Goal: Task Accomplishment & Management: Manage account settings

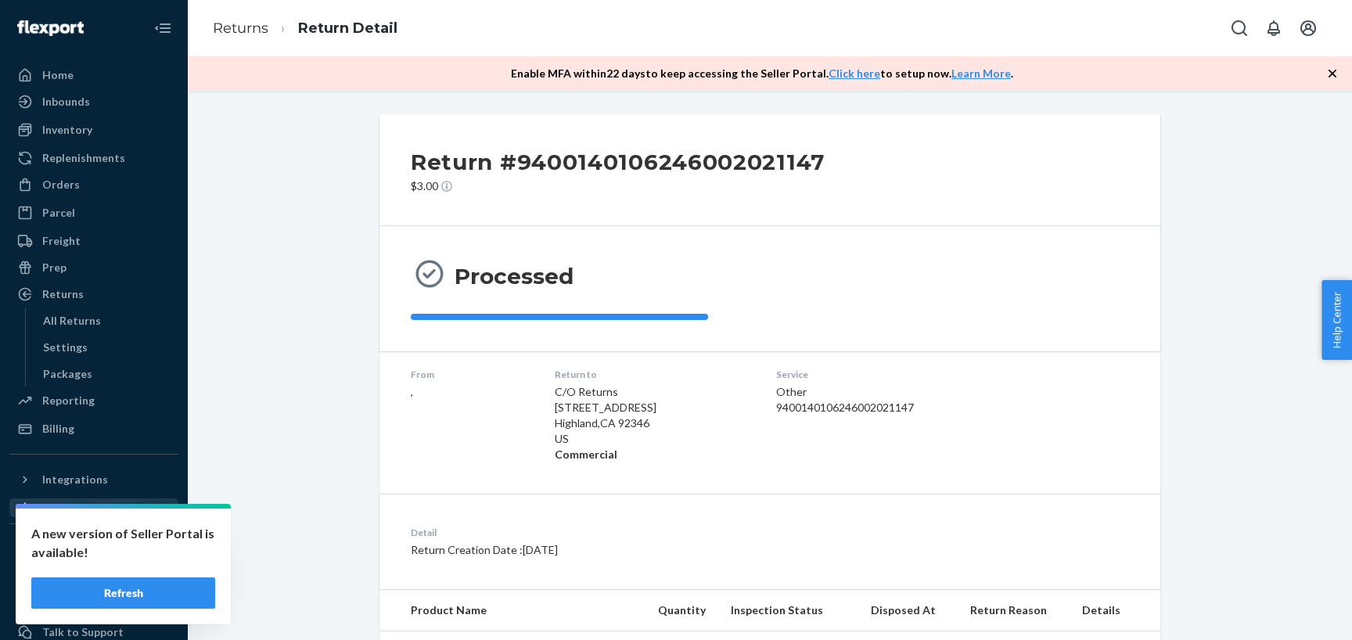
scroll to position [133, 0]
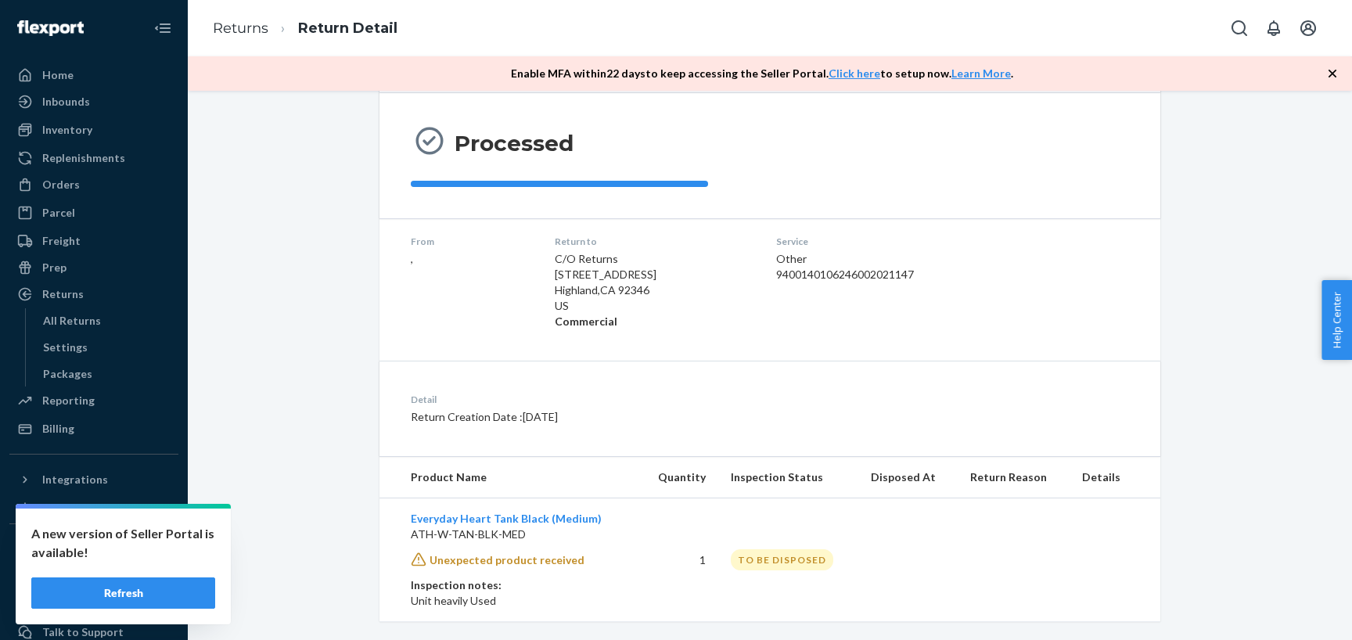
click at [169, 592] on button "Refresh" at bounding box center [123, 592] width 184 height 31
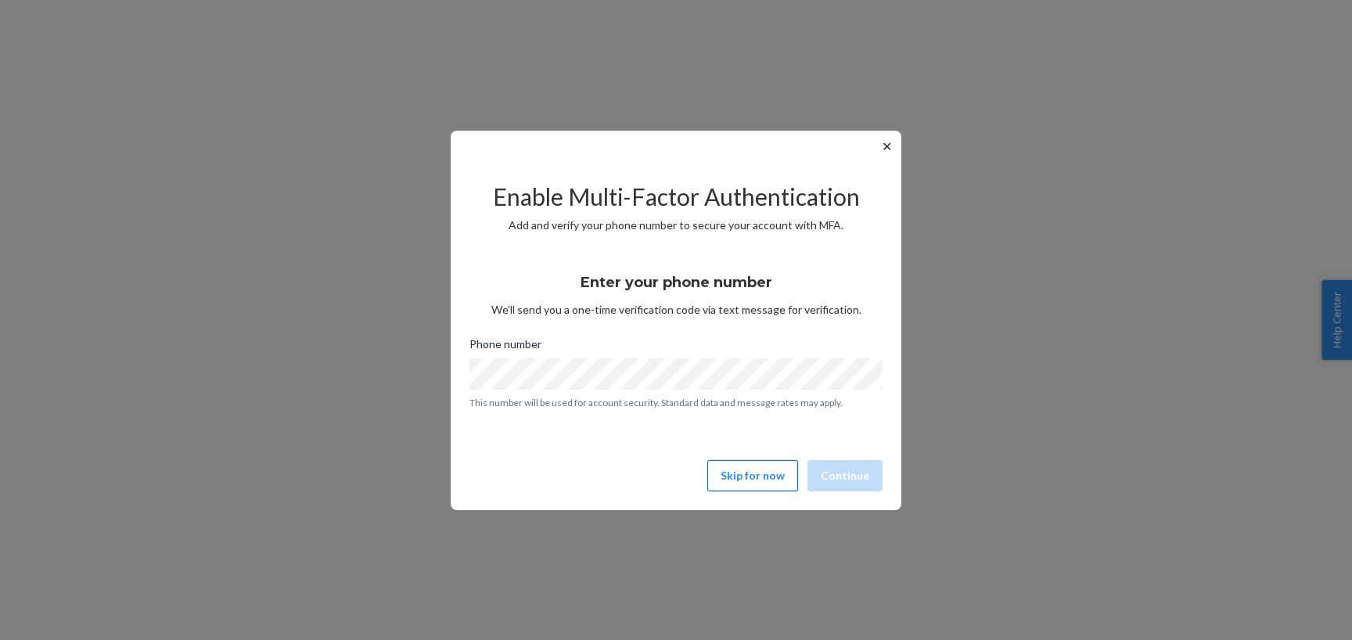
click at [753, 484] on button "Skip for now" at bounding box center [752, 475] width 91 height 31
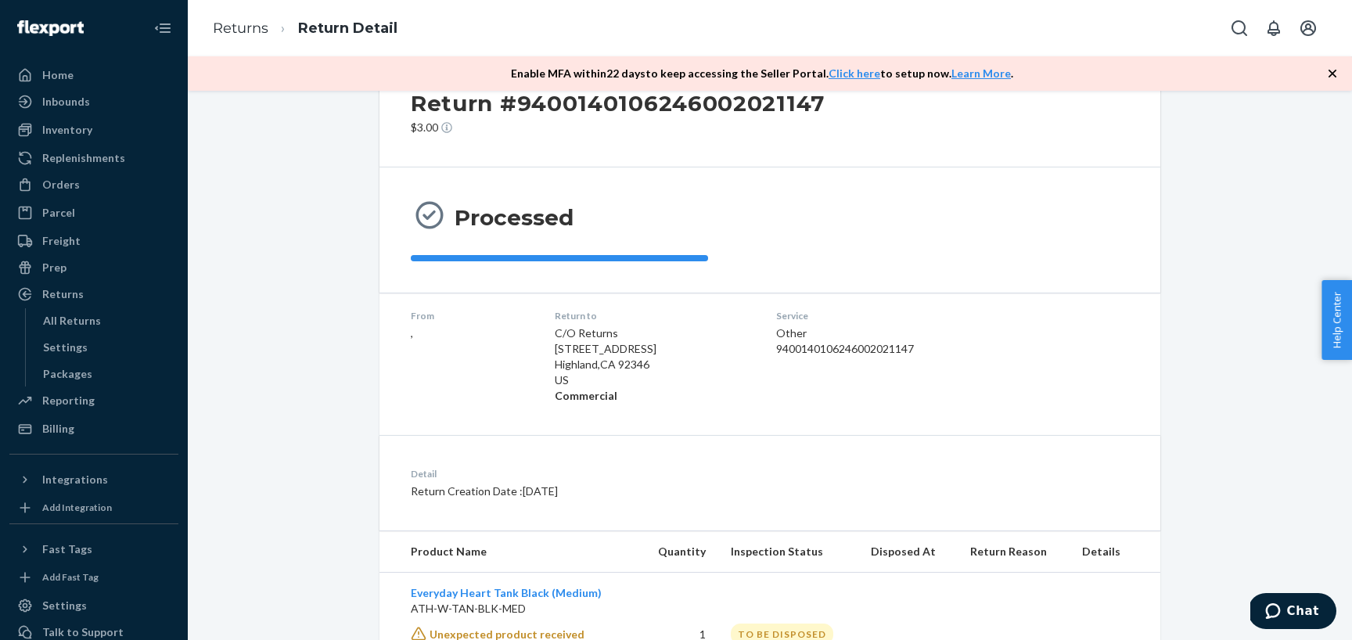
scroll to position [61, 0]
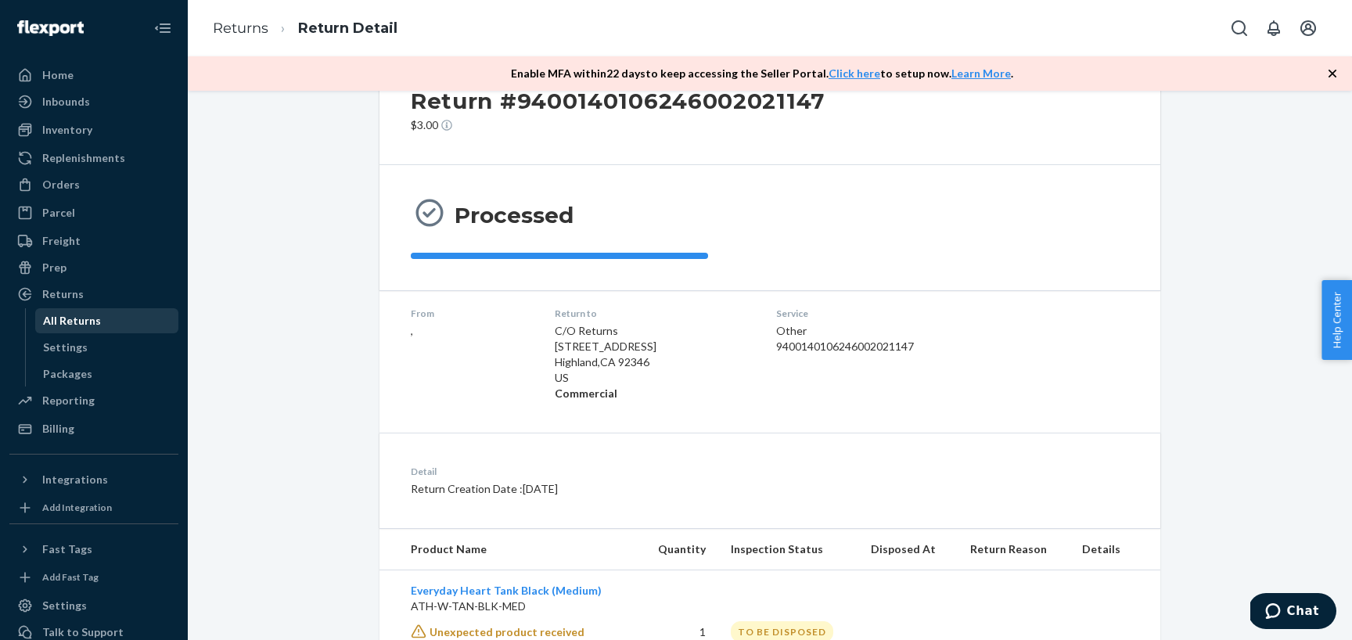
click at [99, 319] on div "All Returns" at bounding box center [107, 321] width 141 height 22
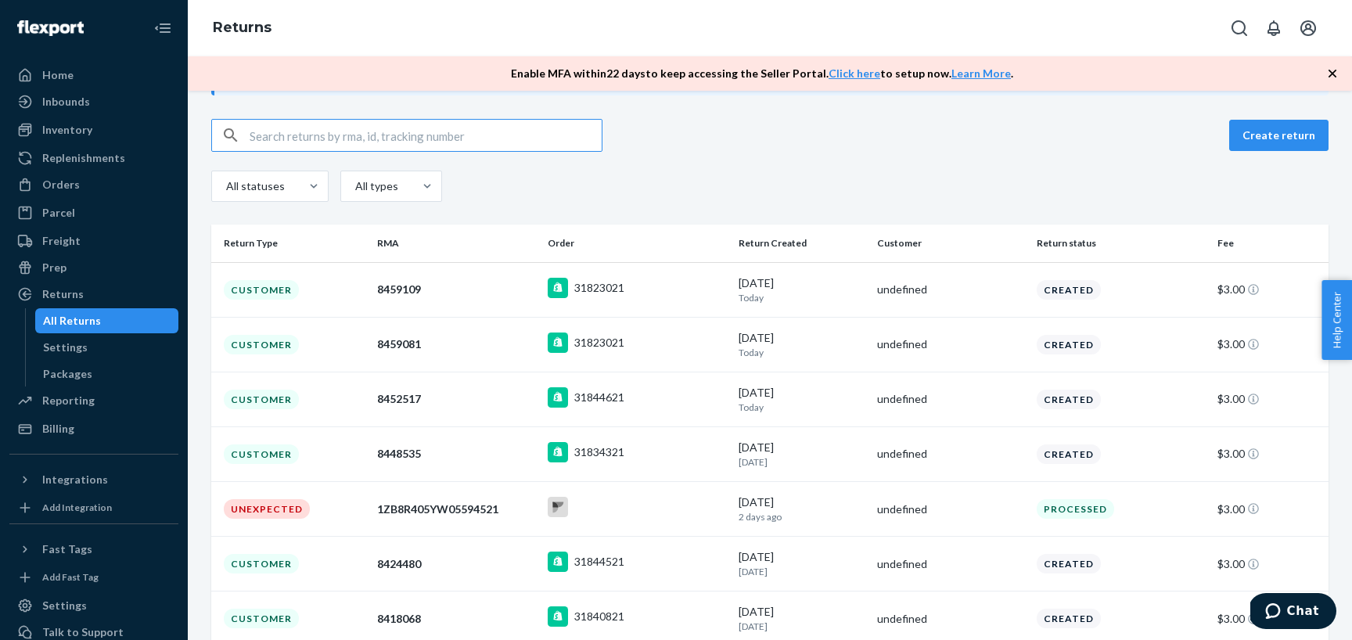
scroll to position [102, 0]
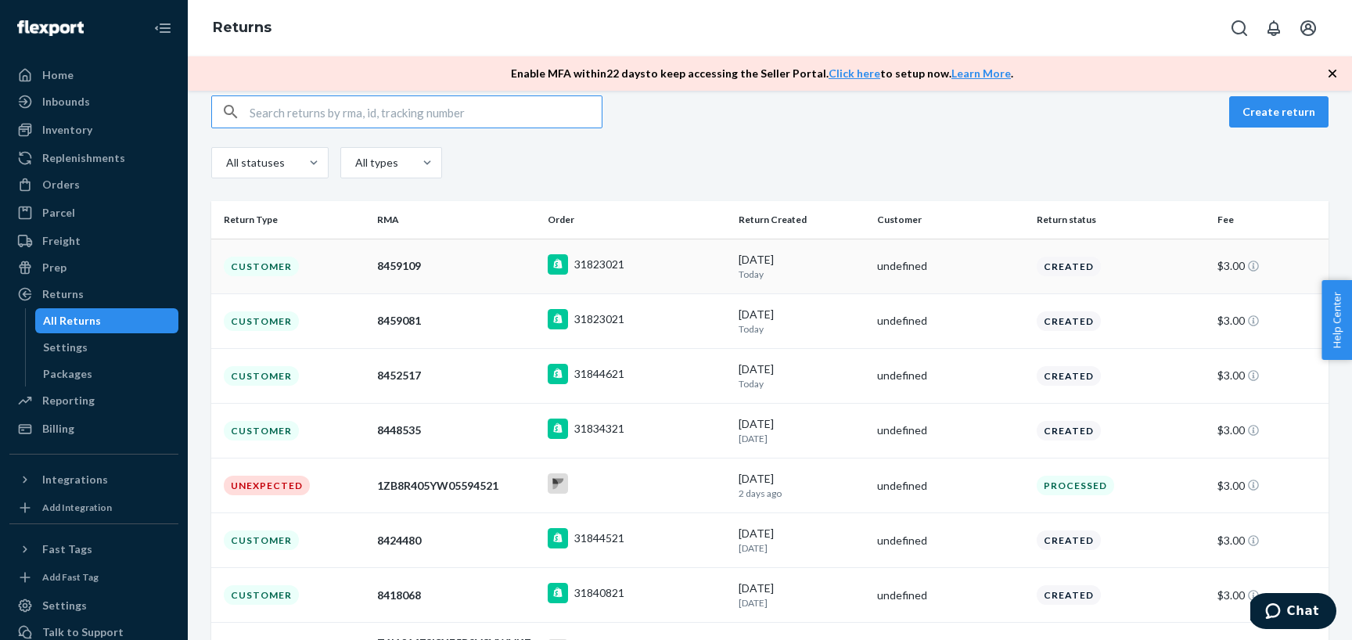
click at [715, 288] on td "31823021" at bounding box center [637, 266] width 192 height 55
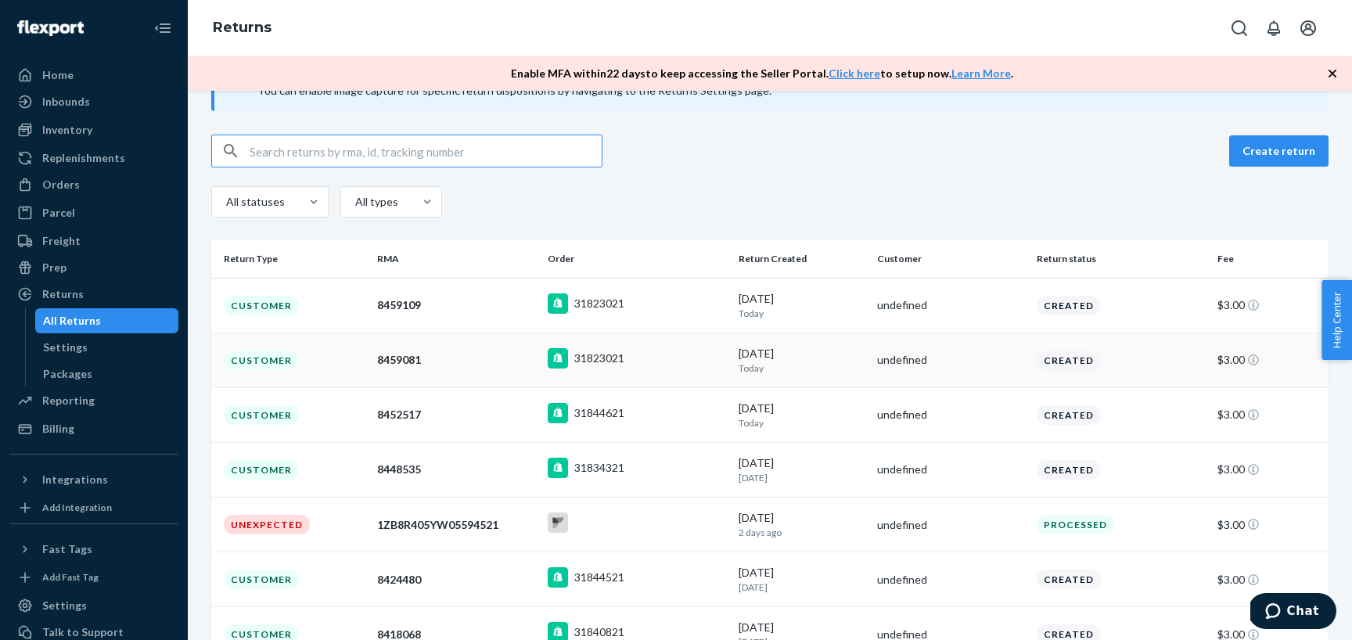
scroll to position [94, 0]
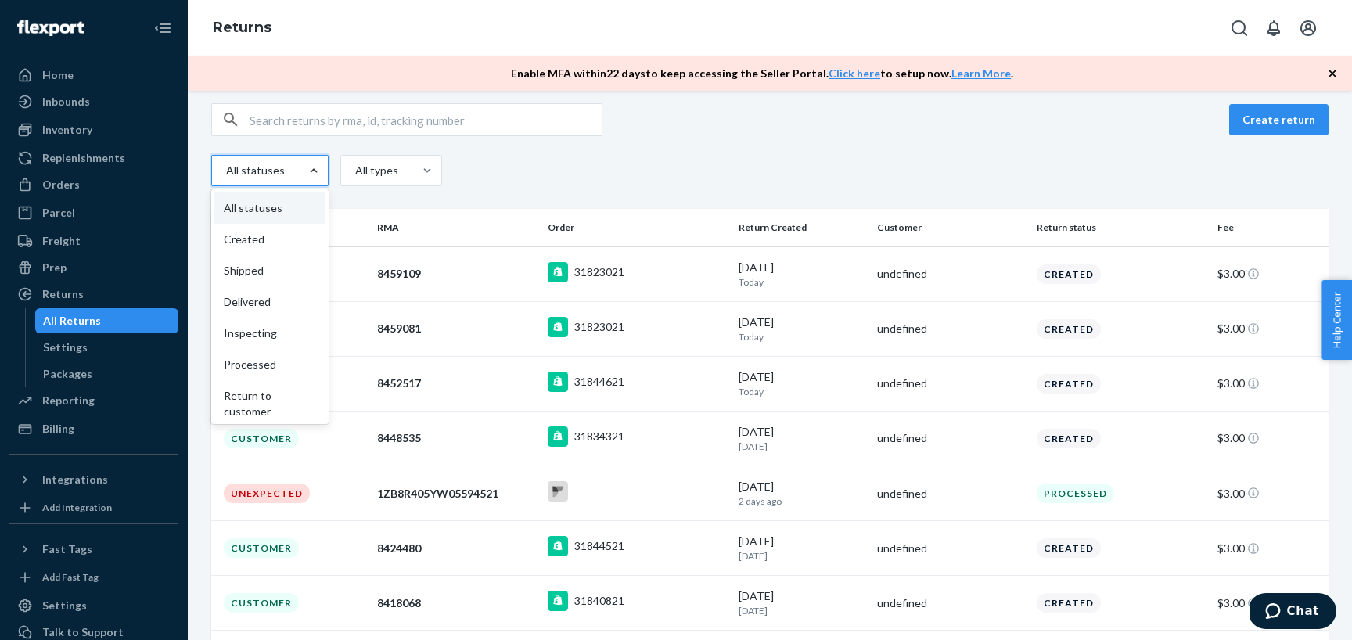
click at [322, 167] on div at bounding box center [314, 171] width 28 height 16
click at [207, 171] on input "option All statuses focused, 1 of 9. 9 results available. Use Up and Down to ch…" at bounding box center [207, 171] width 0 height 0
click at [383, 173] on div "All types" at bounding box center [375, 171] width 41 height 16
click at [320, 171] on input "All types" at bounding box center [320, 171] width 0 height 0
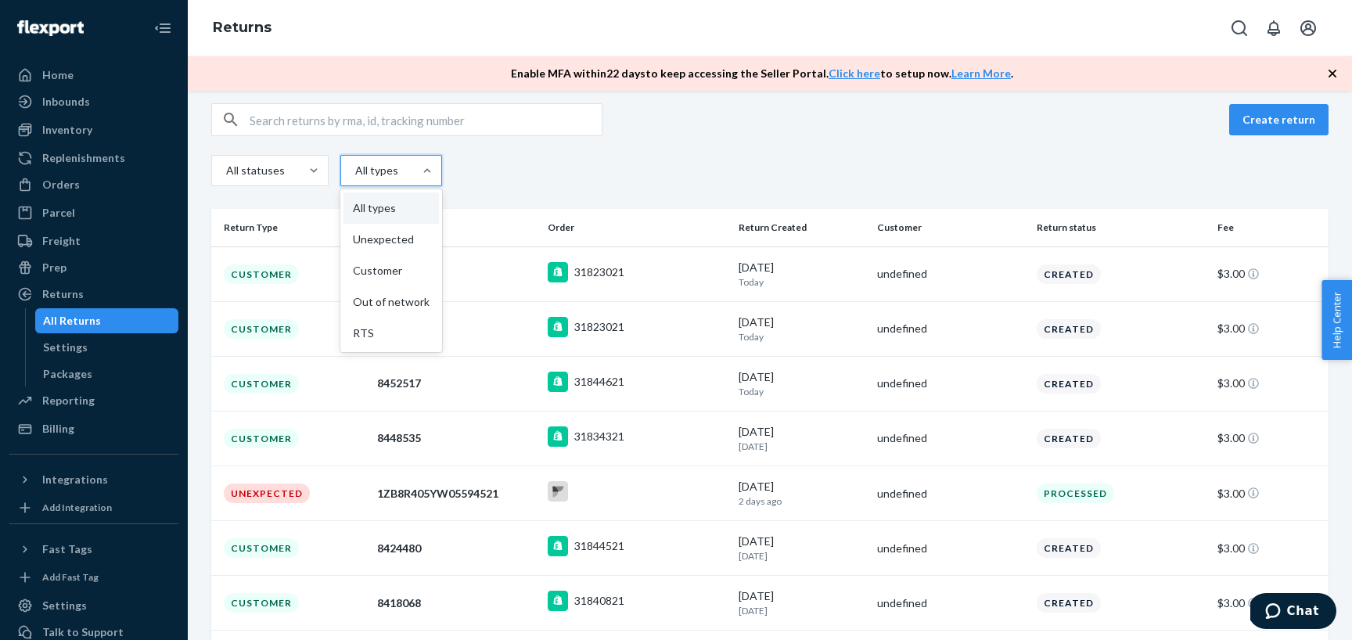
click at [458, 155] on div "All statuses option All types focused, 1 of 5. 5 results available. Use Up and …" at bounding box center [769, 172] width 1117 height 35
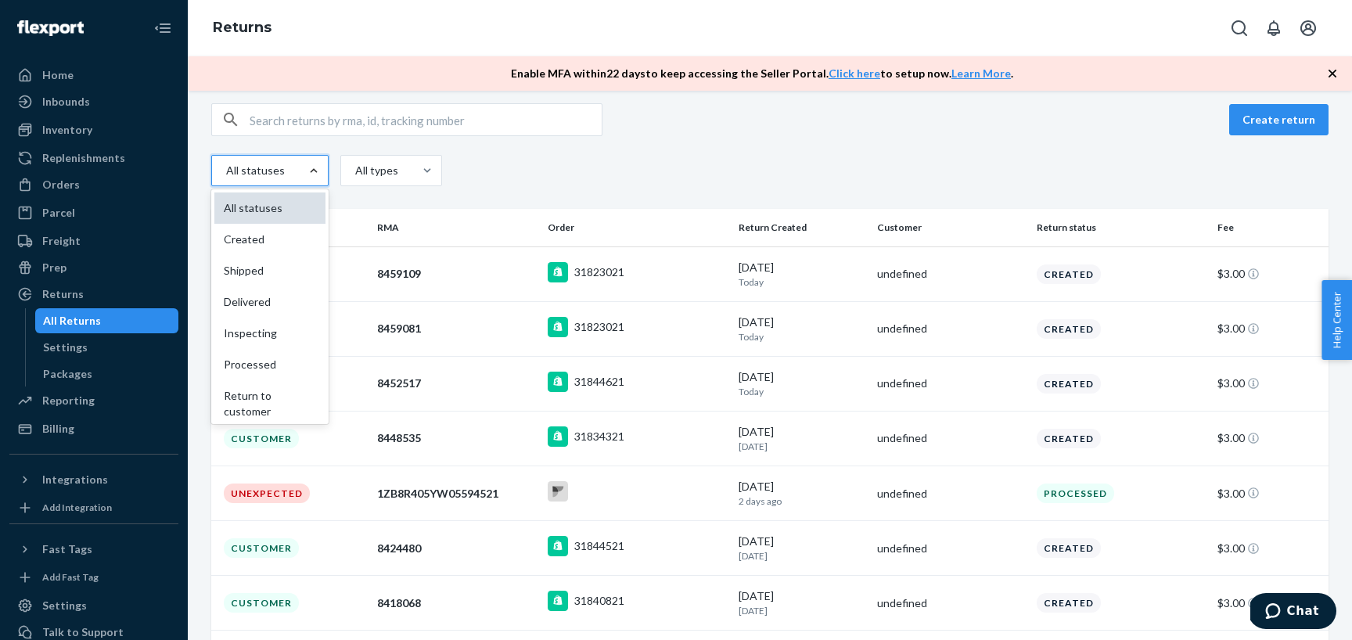
click at [288, 203] on div "All statuses" at bounding box center [269, 207] width 111 height 31
click at [207, 171] on input "option All statuses focused, 1 of 9. 9 results available. Use Up and Down to ch…" at bounding box center [207, 171] width 0 height 0
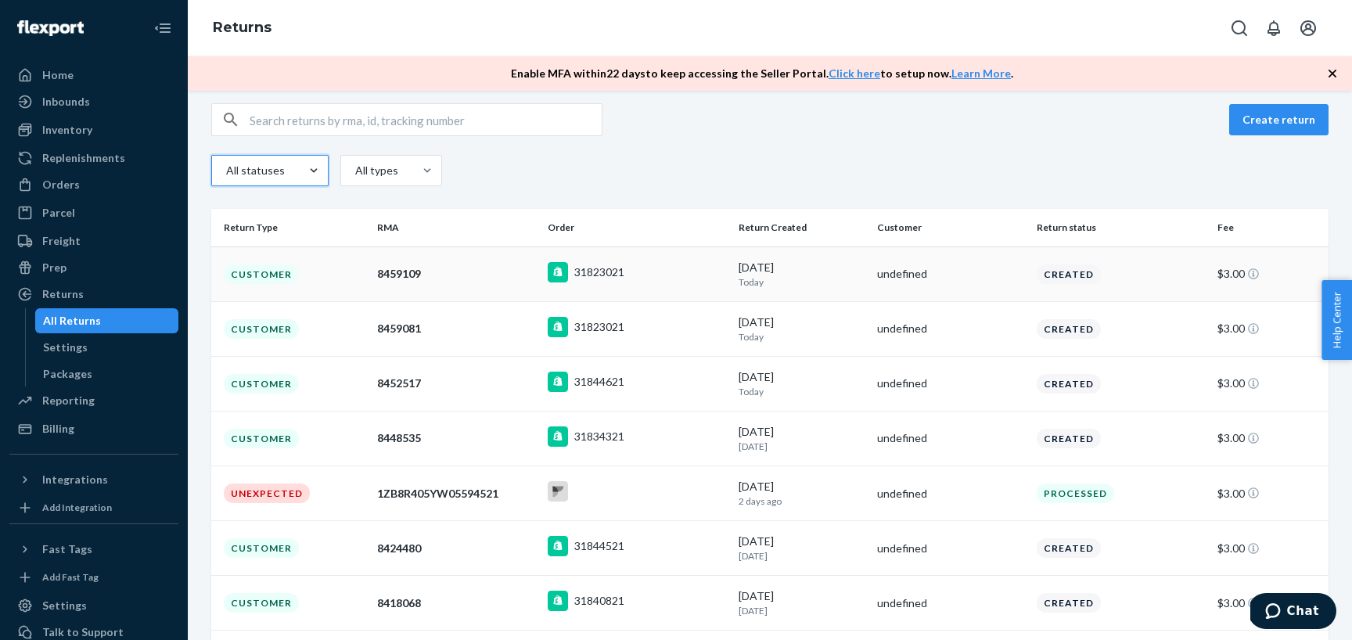
scroll to position [95, 0]
click at [284, 176] on div "All statuses" at bounding box center [256, 169] width 88 height 28
click at [207, 169] on input "option All statuses, selected. 0 results available. Select is focused , press D…" at bounding box center [207, 169] width 0 height 0
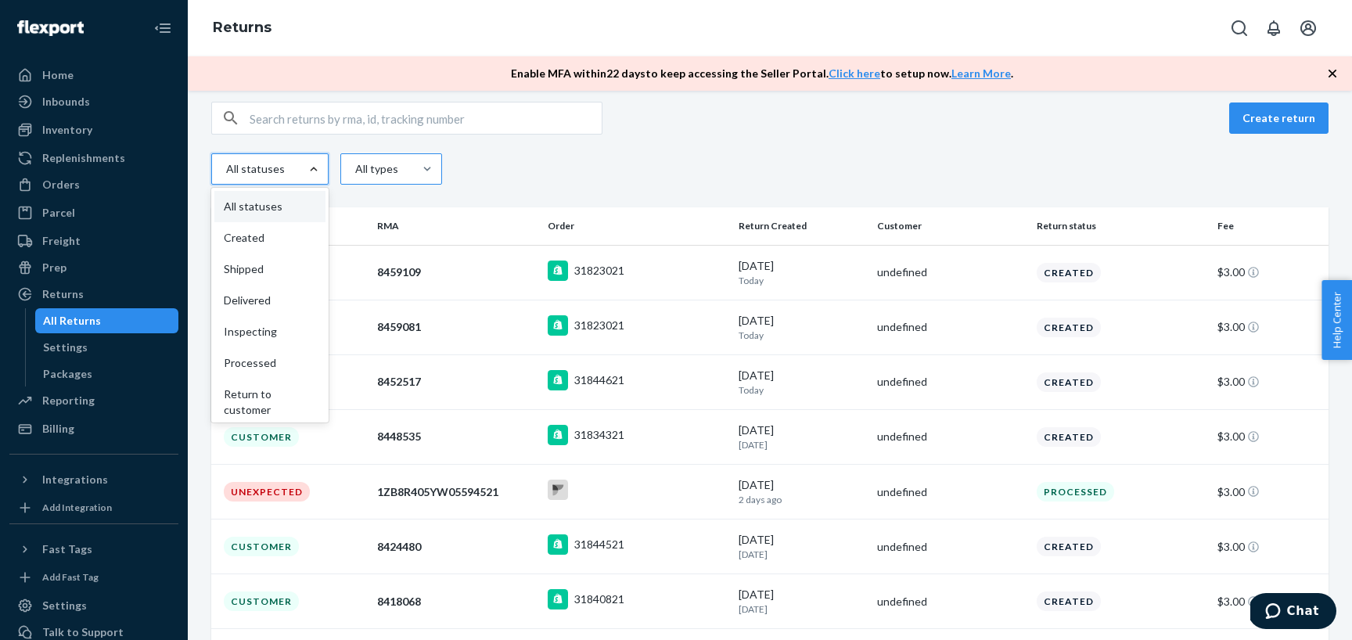
click at [390, 170] on div "All types" at bounding box center [375, 169] width 41 height 16
click at [320, 169] on input "All types" at bounding box center [320, 169] width 0 height 0
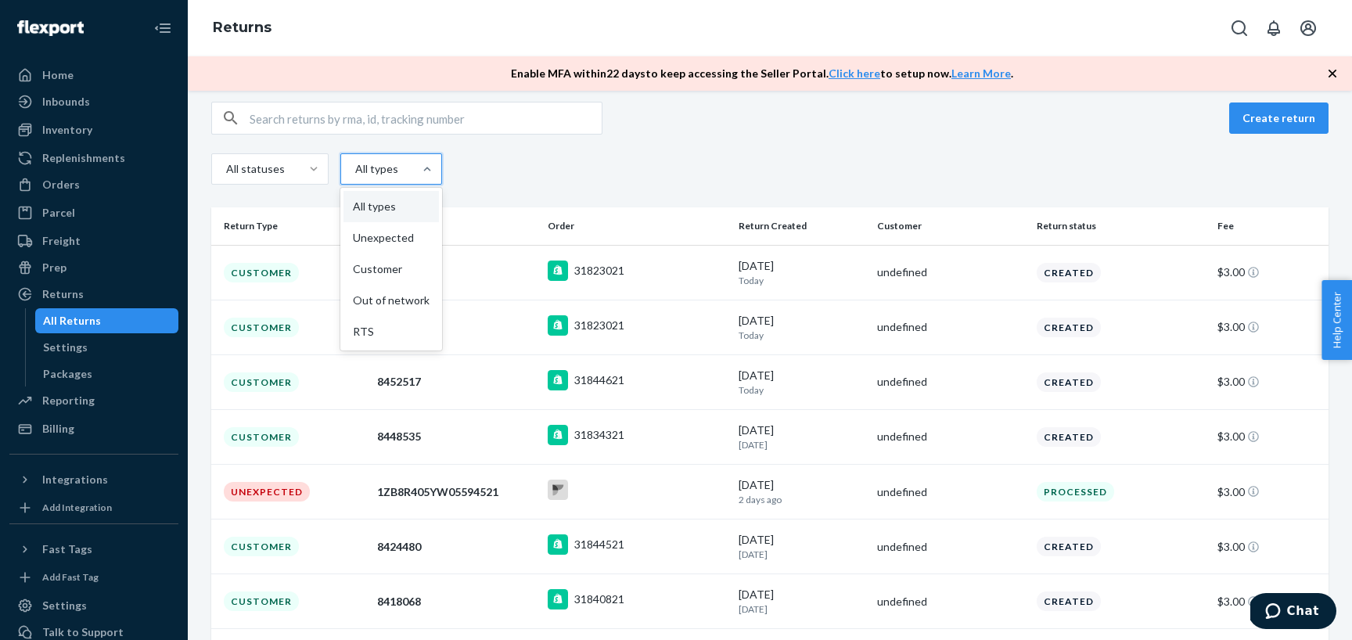
click at [300, 169] on div at bounding box center [314, 169] width 28 height 16
click at [207, 169] on input "All statuses" at bounding box center [207, 169] width 0 height 0
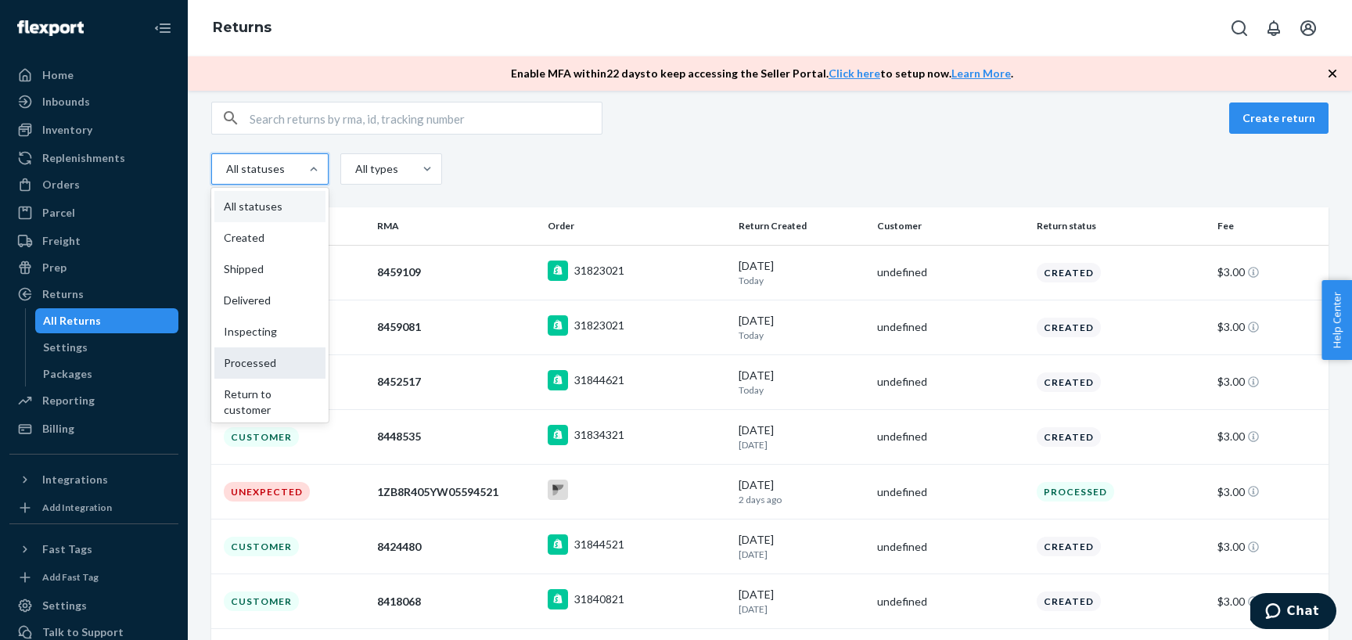
click at [286, 367] on div "Processed" at bounding box center [269, 362] width 111 height 31
click at [207, 169] on input "option All statuses, selected. option Processed focused, 0 of 9. 9 results avai…" at bounding box center [207, 169] width 0 height 0
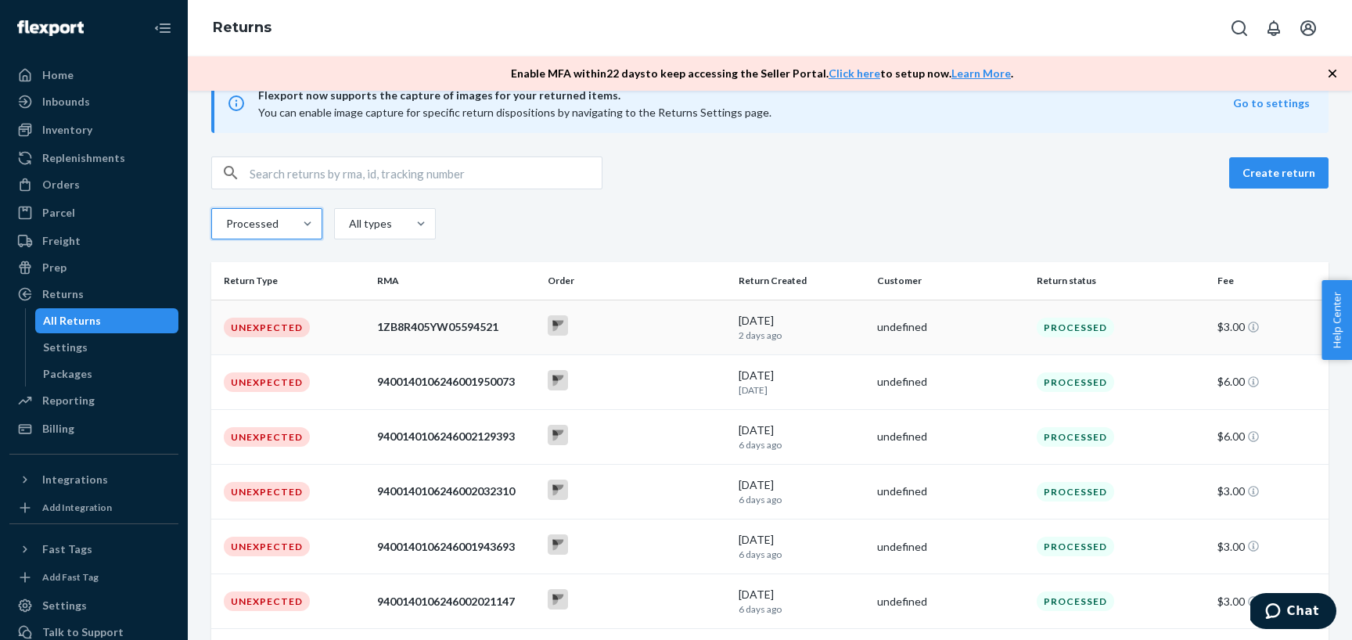
scroll to position [47, 0]
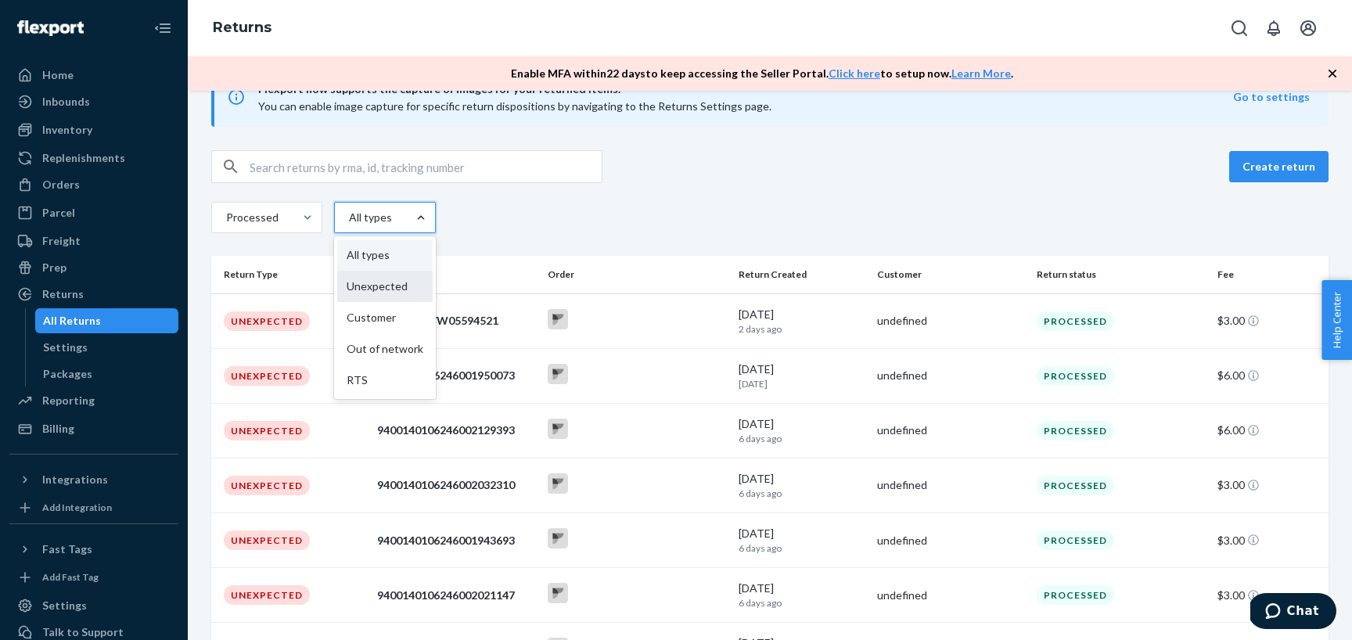
click at [402, 292] on div "Unexpected" at bounding box center [384, 286] width 95 height 31
click at [314, 218] on input "option Unexpected focused, 0 of 5. 5 results available. Use Up and Down to choo…" at bounding box center [314, 218] width 0 height 0
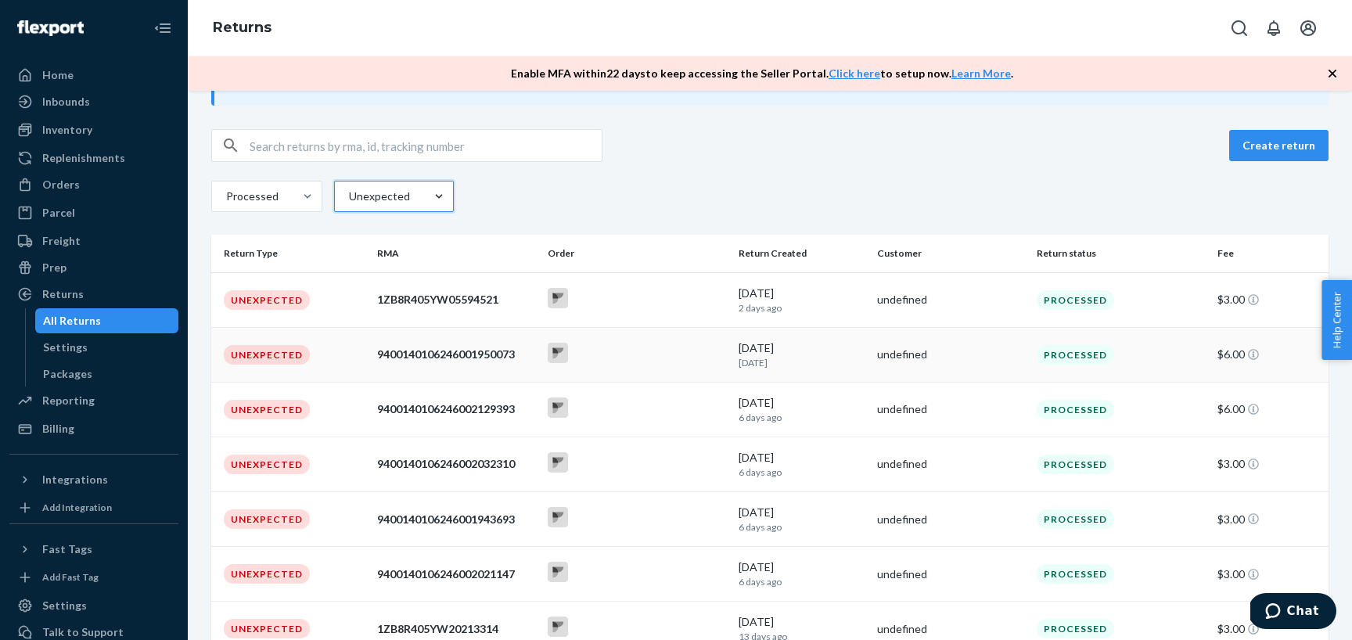
scroll to position [67, 0]
click at [638, 314] on td at bounding box center [637, 301] width 192 height 55
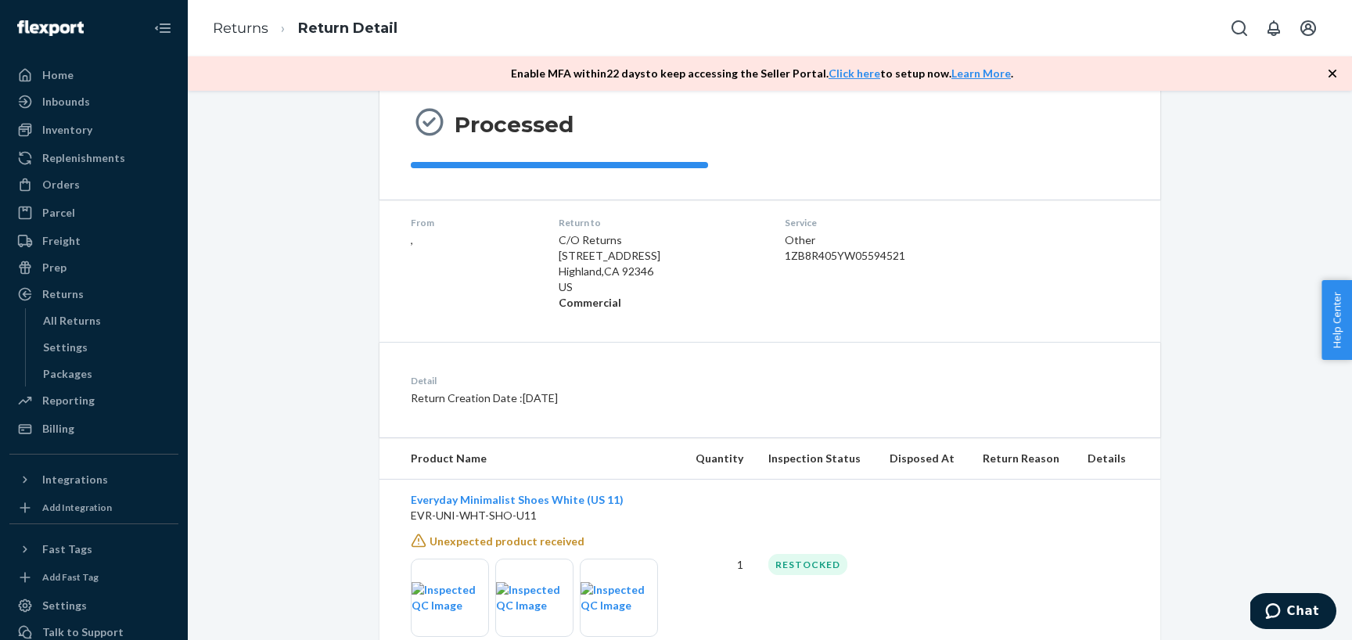
scroll to position [200, 0]
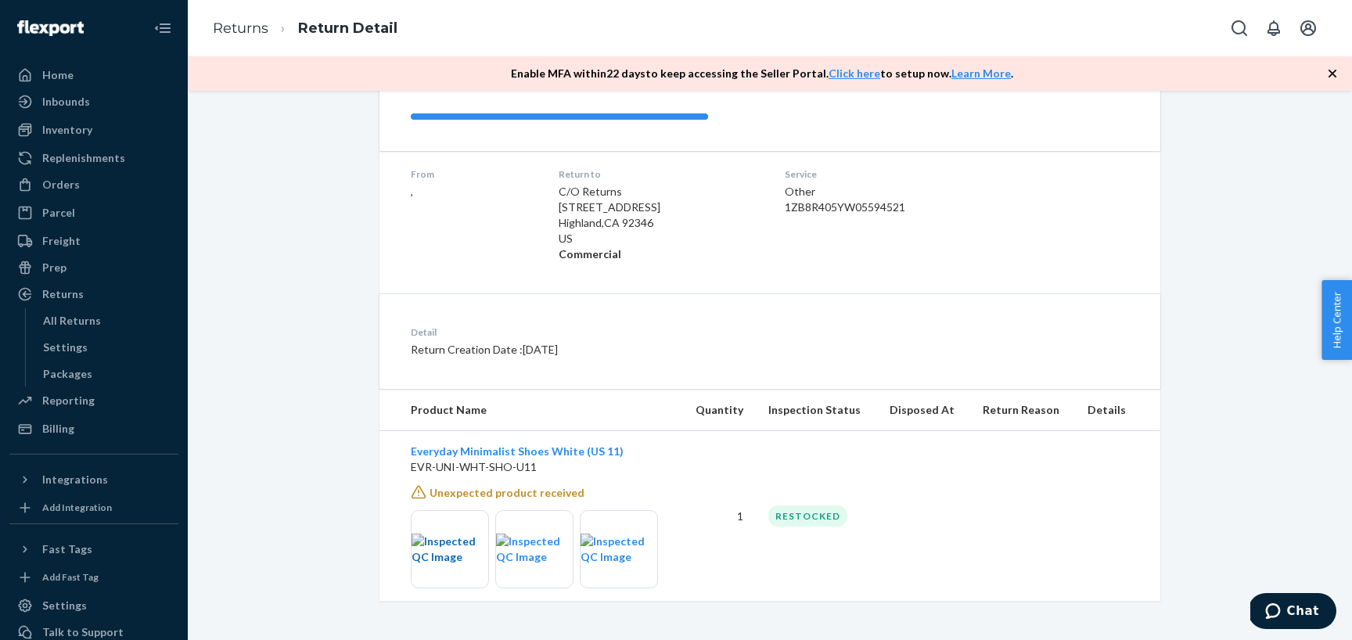
click at [441, 555] on img at bounding box center [450, 549] width 77 height 31
click at [530, 536] on img at bounding box center [534, 549] width 77 height 31
click at [608, 534] on img at bounding box center [619, 549] width 77 height 31
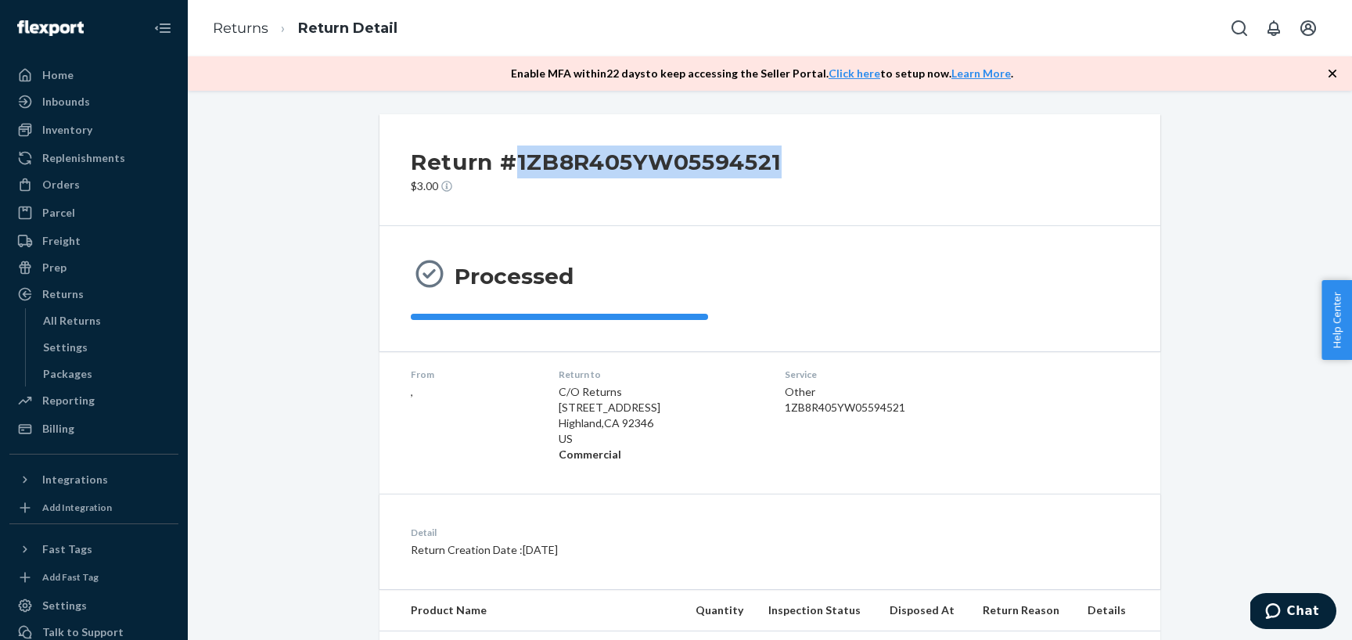
drag, startPoint x: 516, startPoint y: 164, endPoint x: 894, endPoint y: 164, distance: 377.9
click at [894, 164] on div "Return #1ZB8R405YW05594521 $3.00" at bounding box center [769, 170] width 781 height 112
copy h2 "1ZB8R405YW05594521"
click at [717, 245] on div "Processed" at bounding box center [769, 288] width 781 height 125
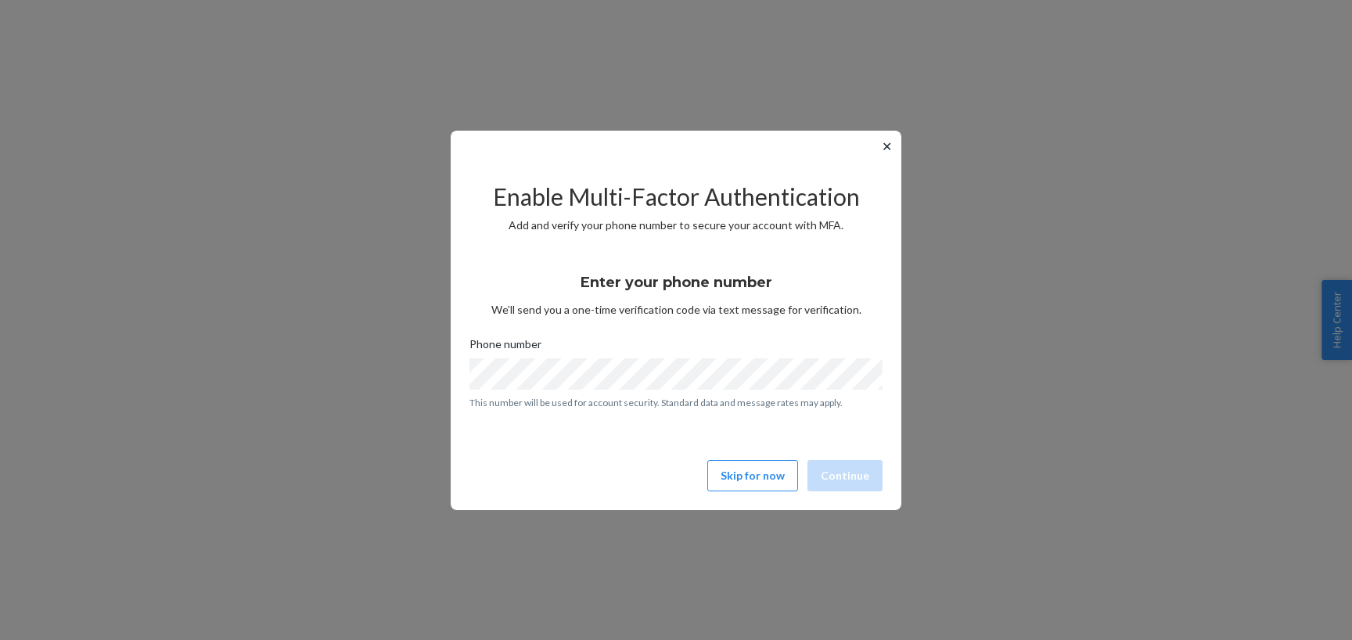
click at [745, 491] on div "Enable Multi-Factor Authentication Add and verify your phone number to secure y…" at bounding box center [675, 330] width 413 height 336
click at [725, 488] on button "Skip for now" at bounding box center [752, 475] width 91 height 31
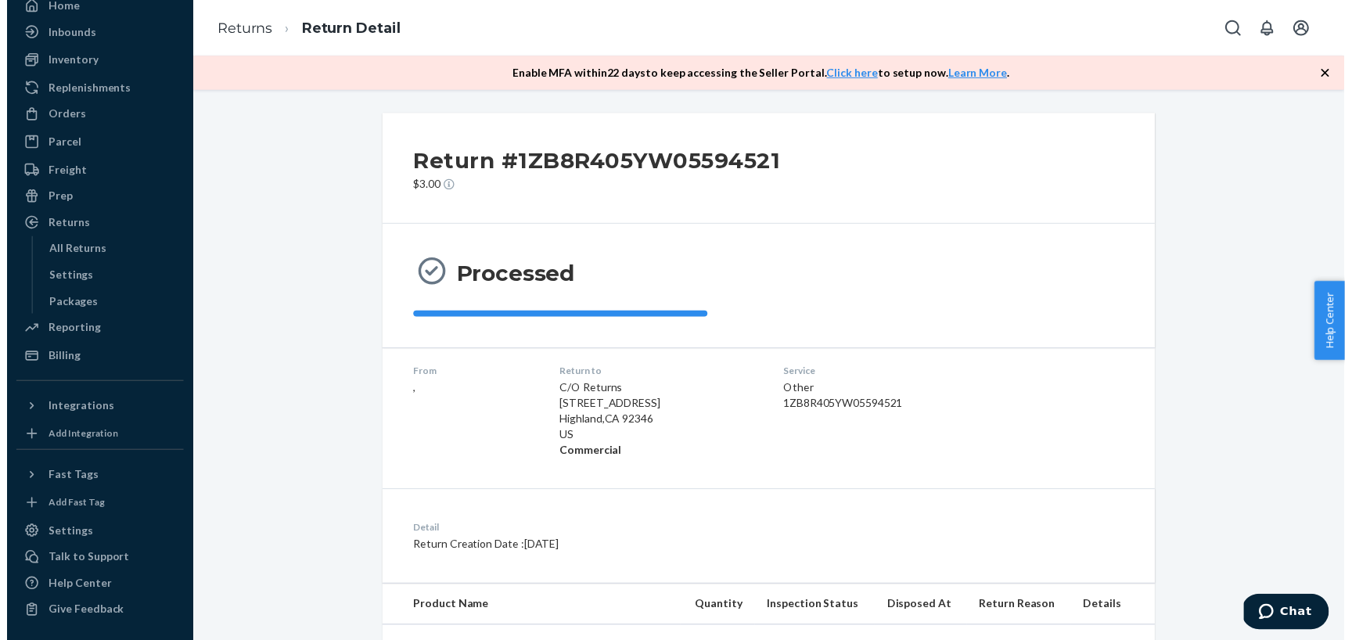
scroll to position [77, 0]
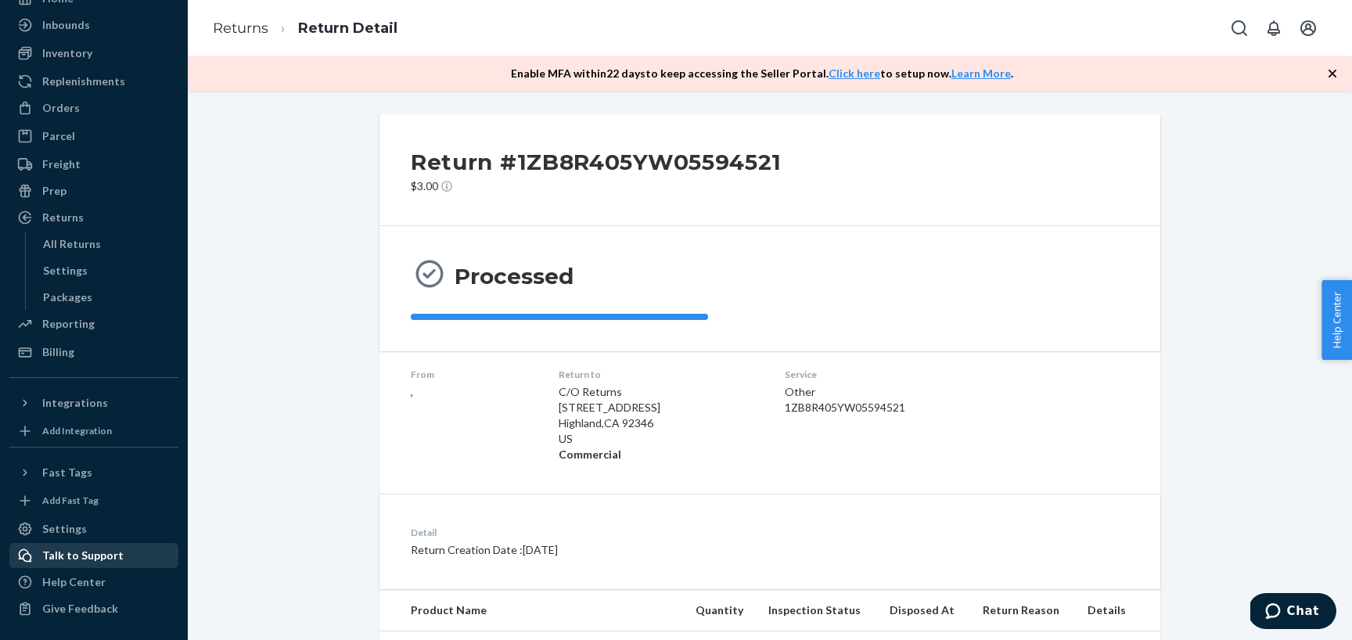
click at [90, 556] on div "Talk to Support" at bounding box center [82, 556] width 81 height 16
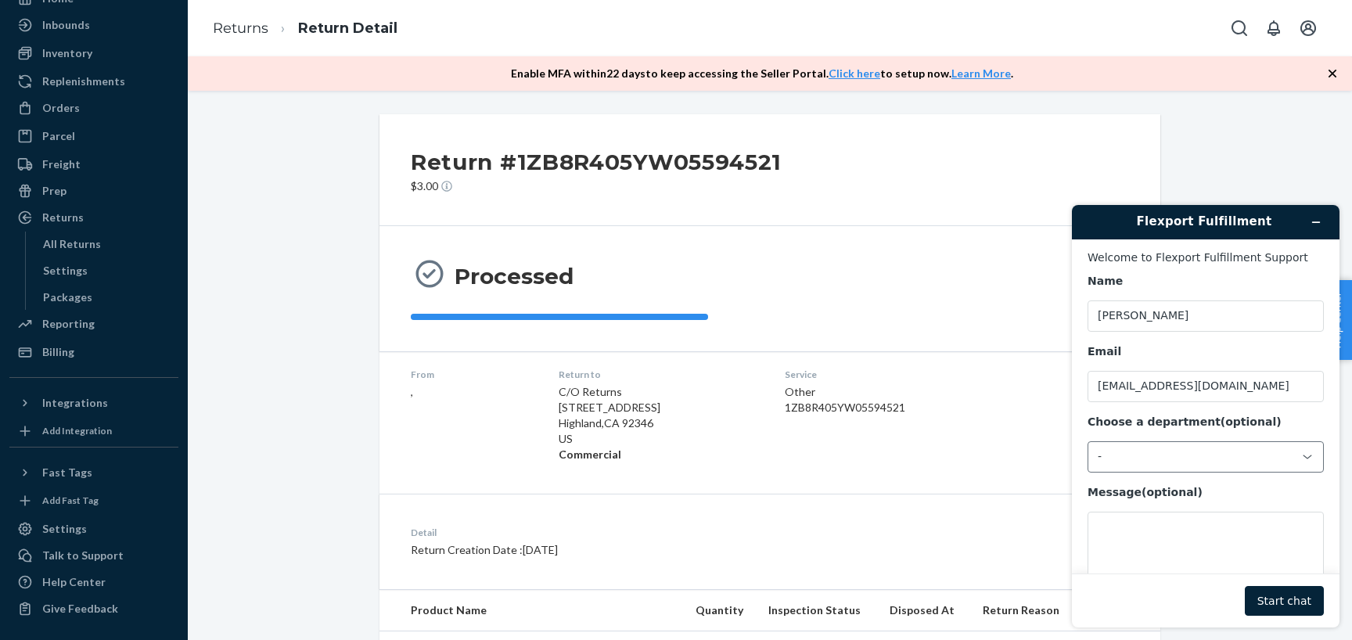
scroll to position [49, 0]
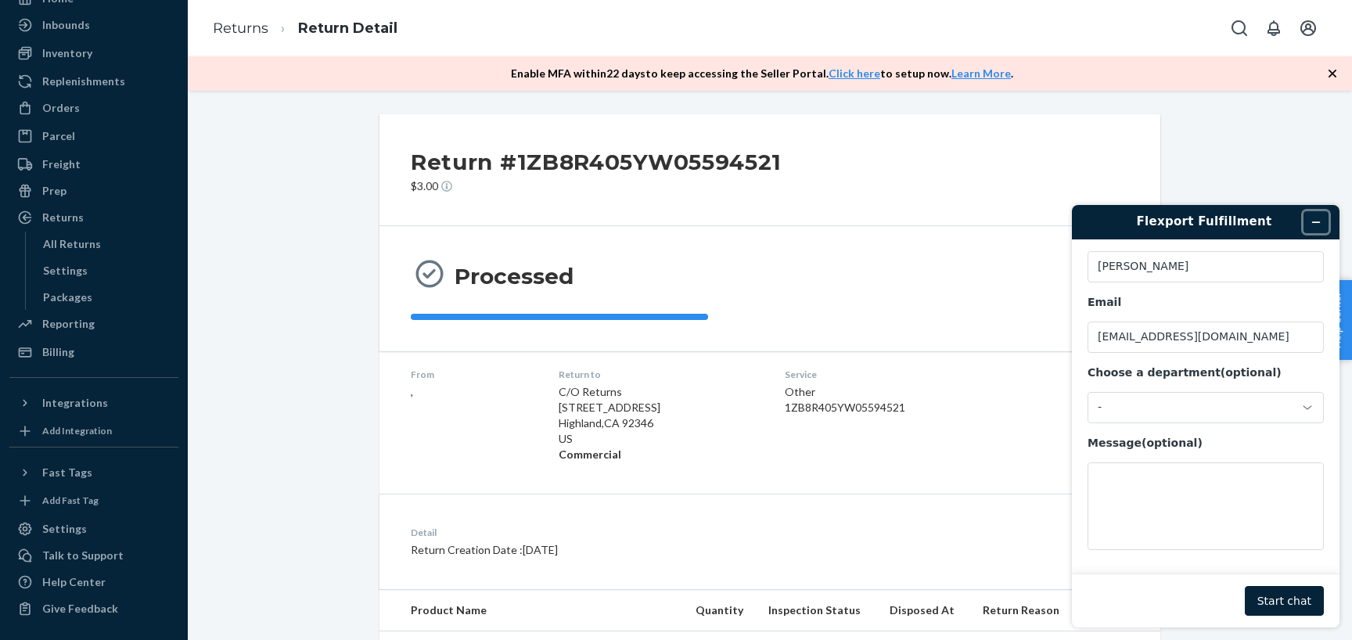
click at [1321, 219] on icon "Minimize widget" at bounding box center [1316, 222] width 11 height 11
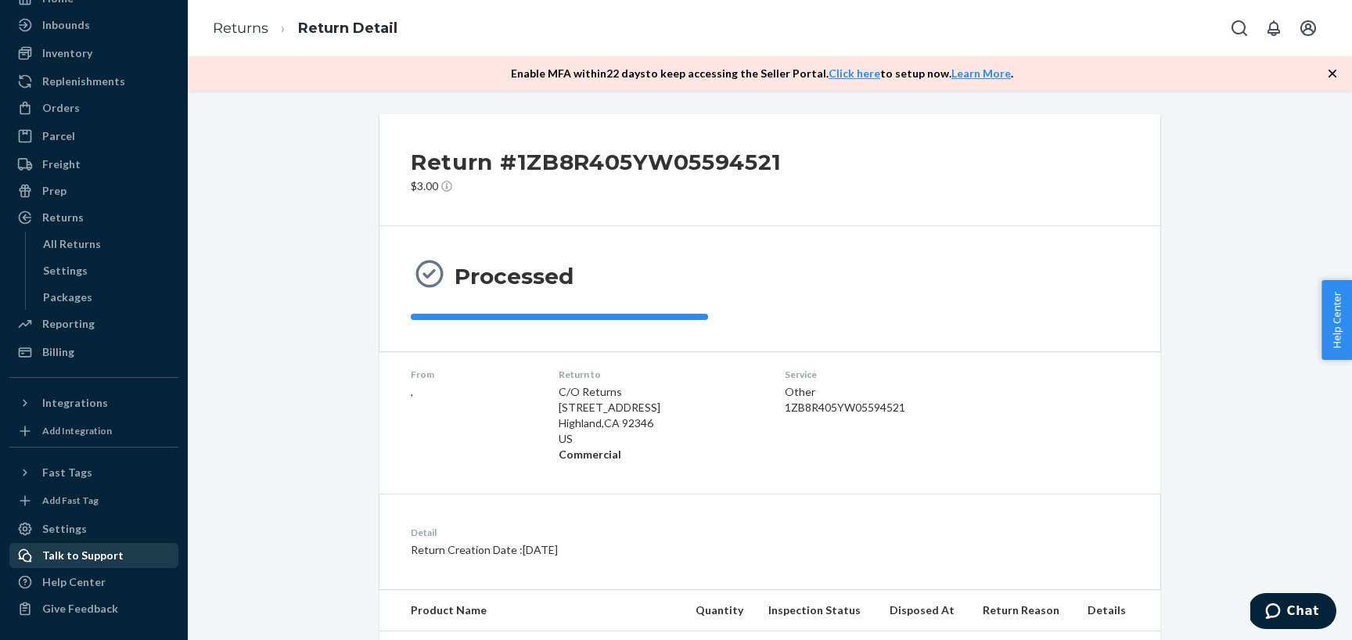
click at [106, 558] on div "Talk to Support" at bounding box center [82, 556] width 81 height 16
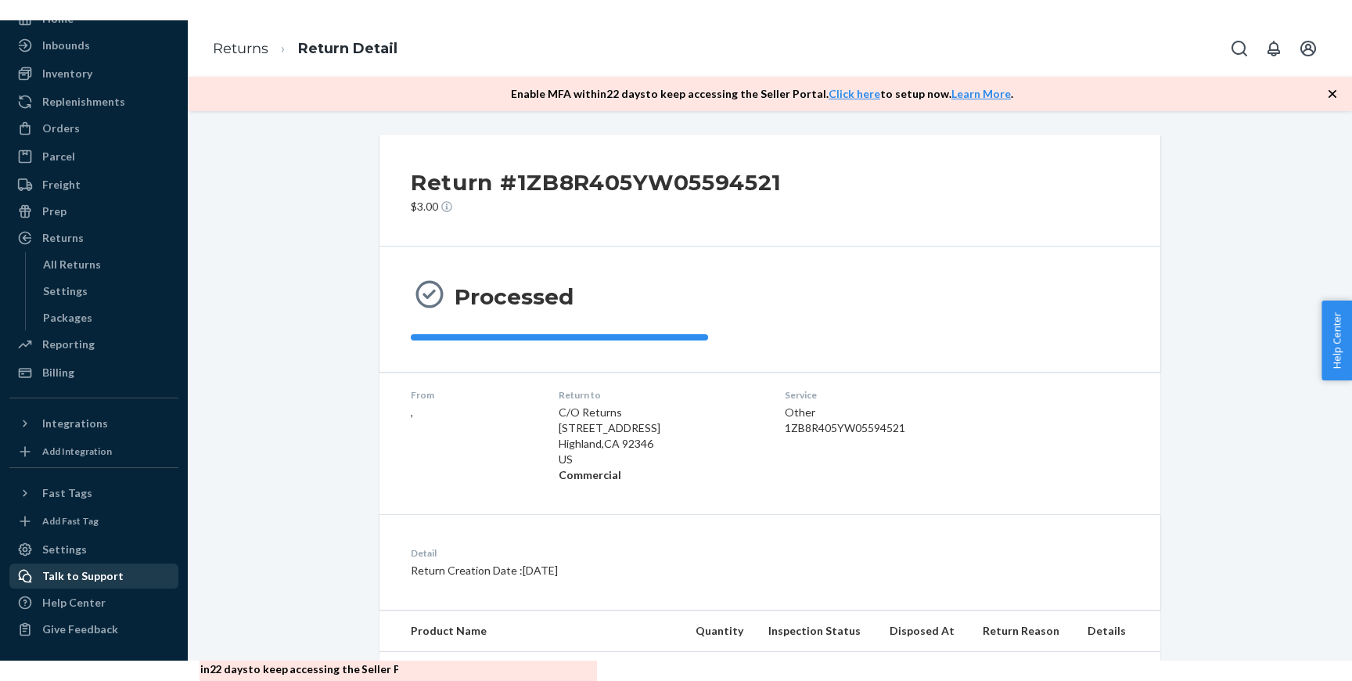
scroll to position [0, 0]
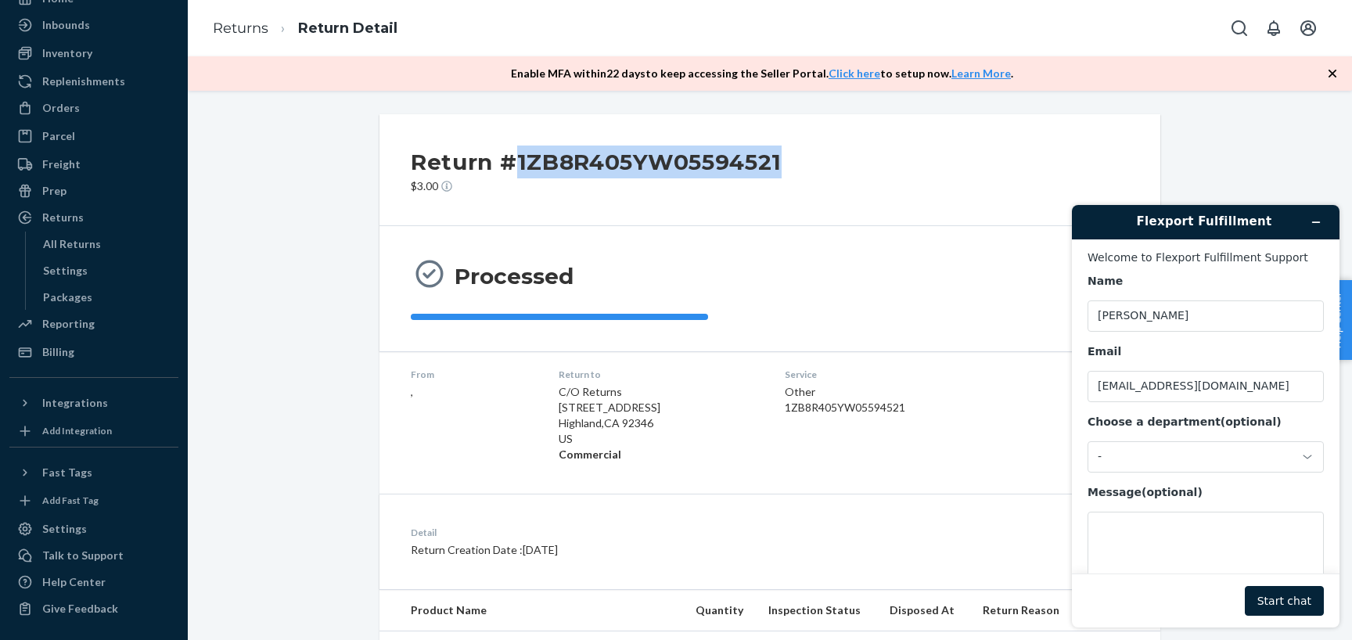
drag, startPoint x: 518, startPoint y: 169, endPoint x: 802, endPoint y: 171, distance: 284.0
click at [802, 171] on div "Return #1ZB8R405YW05594521 $3.00" at bounding box center [769, 170] width 781 height 112
copy h2 "1ZB8R405YW05594521"
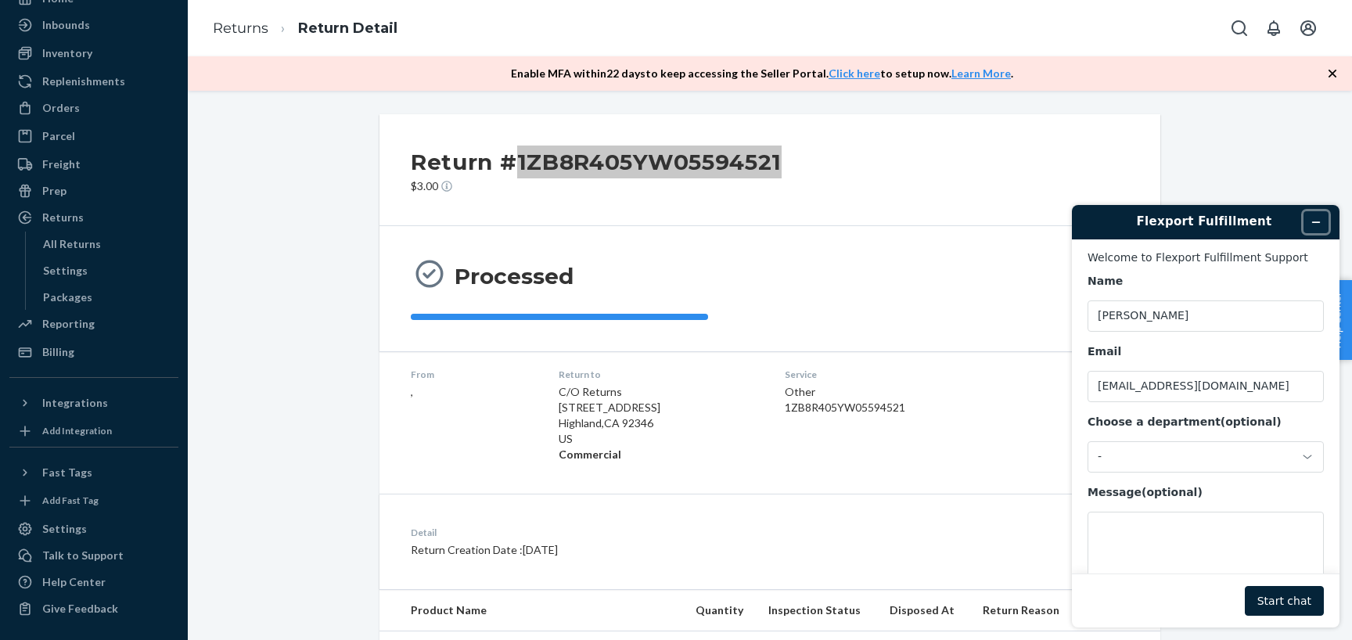
click at [1318, 222] on icon "Minimize widget" at bounding box center [1316, 222] width 7 height 0
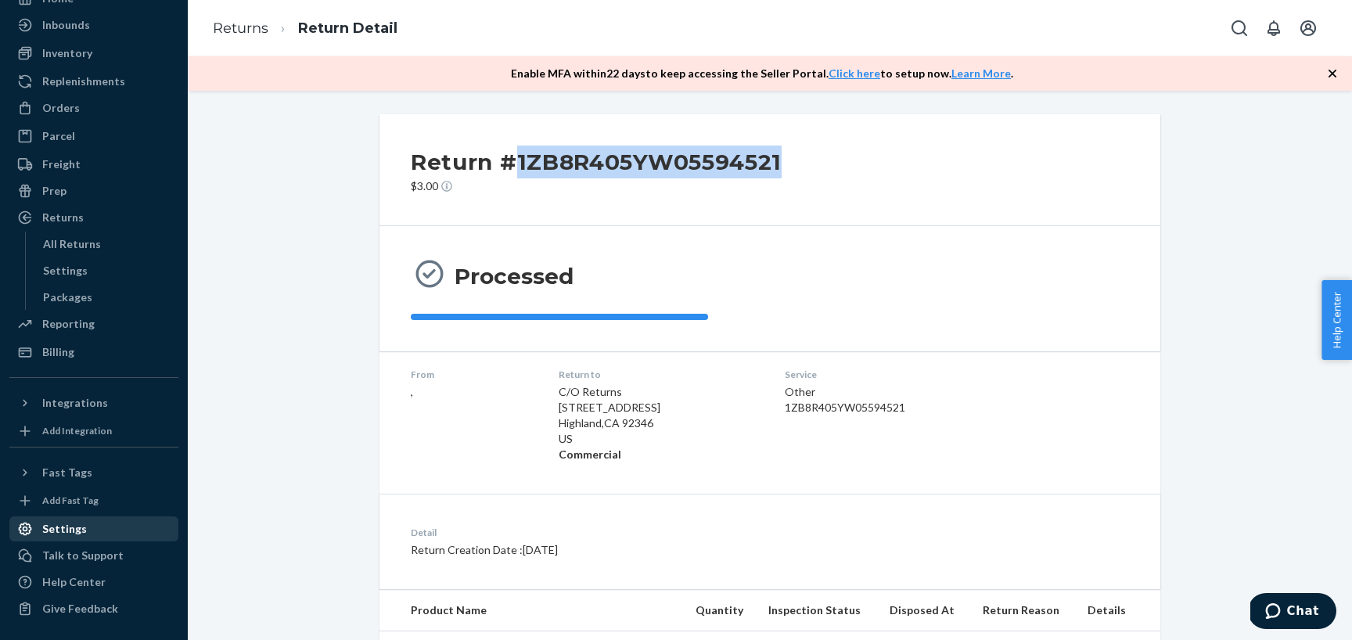
click at [89, 534] on div "Settings" at bounding box center [94, 529] width 166 height 22
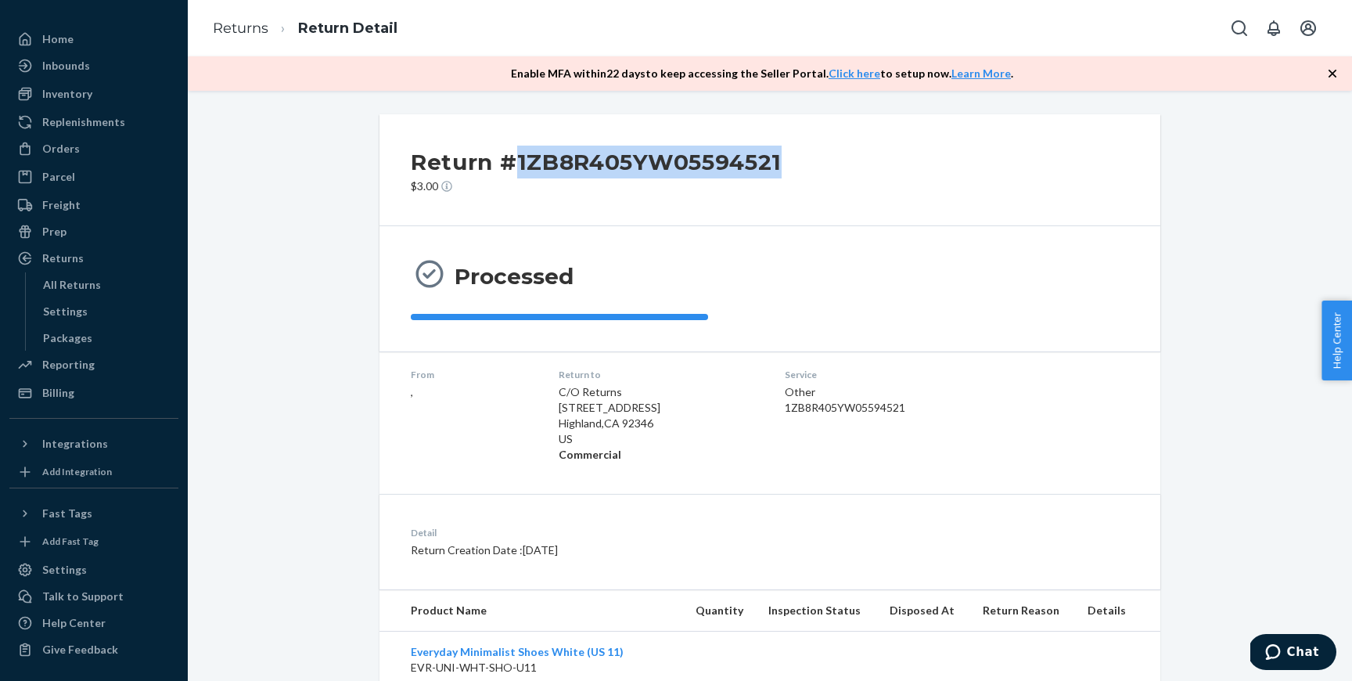
scroll to position [36, 0]
copy h2 "1ZB8R405YW05594521"
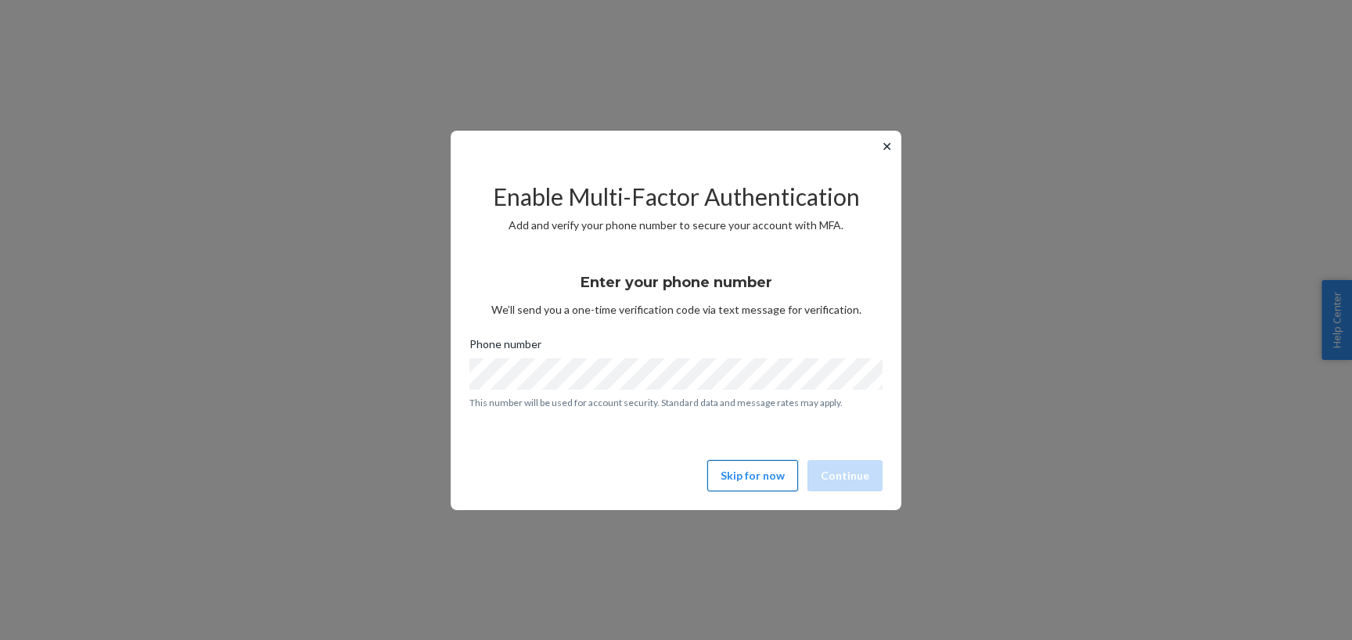
click at [781, 470] on button "Skip for now" at bounding box center [752, 475] width 91 height 31
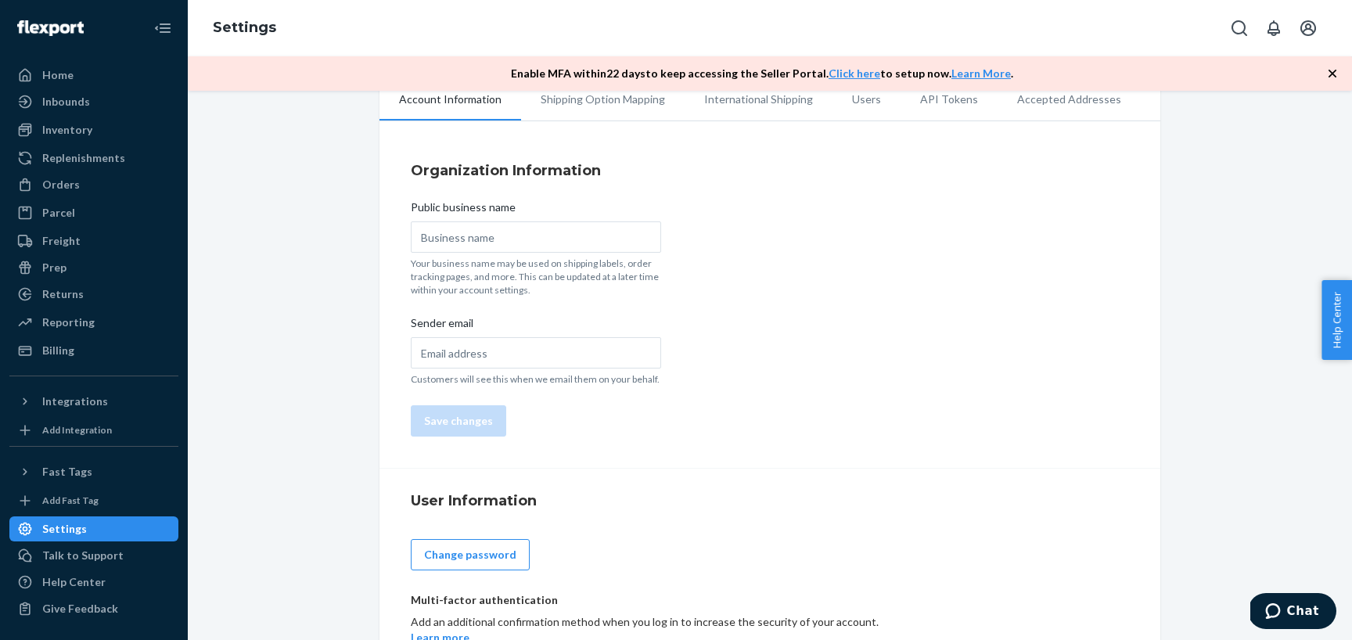
scroll to position [37, 0]
click at [862, 109] on li "Users" at bounding box center [866, 96] width 68 height 39
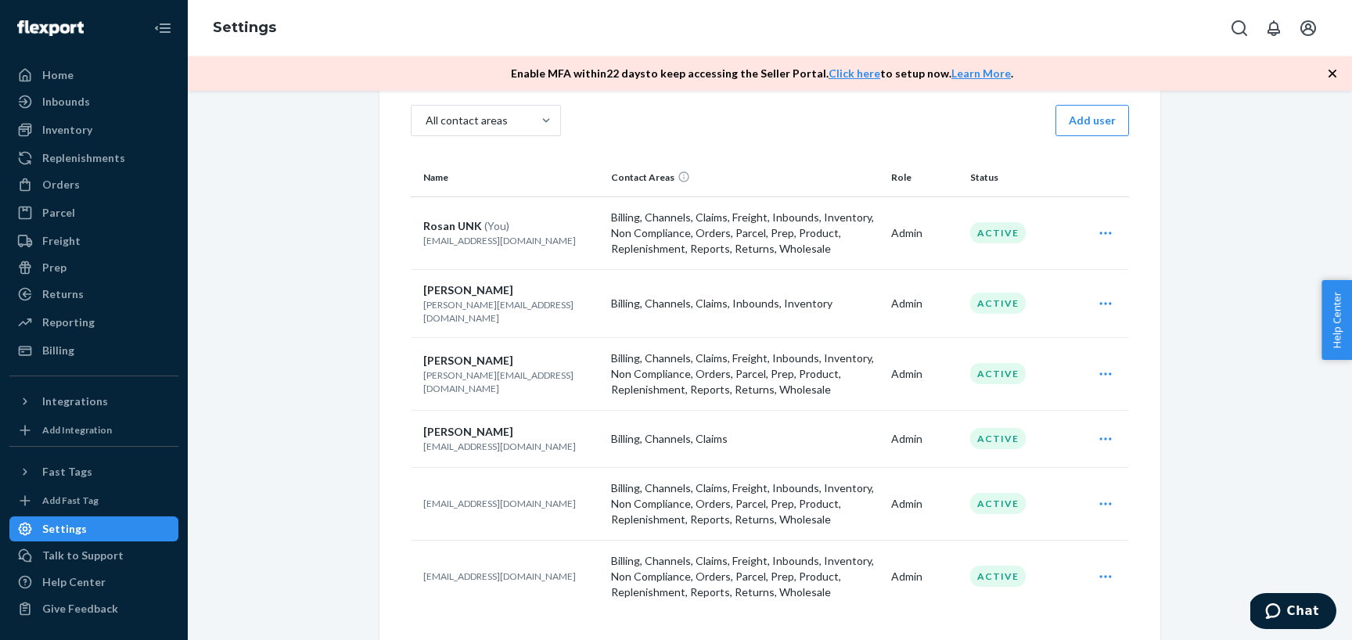
scroll to position [137, 0]
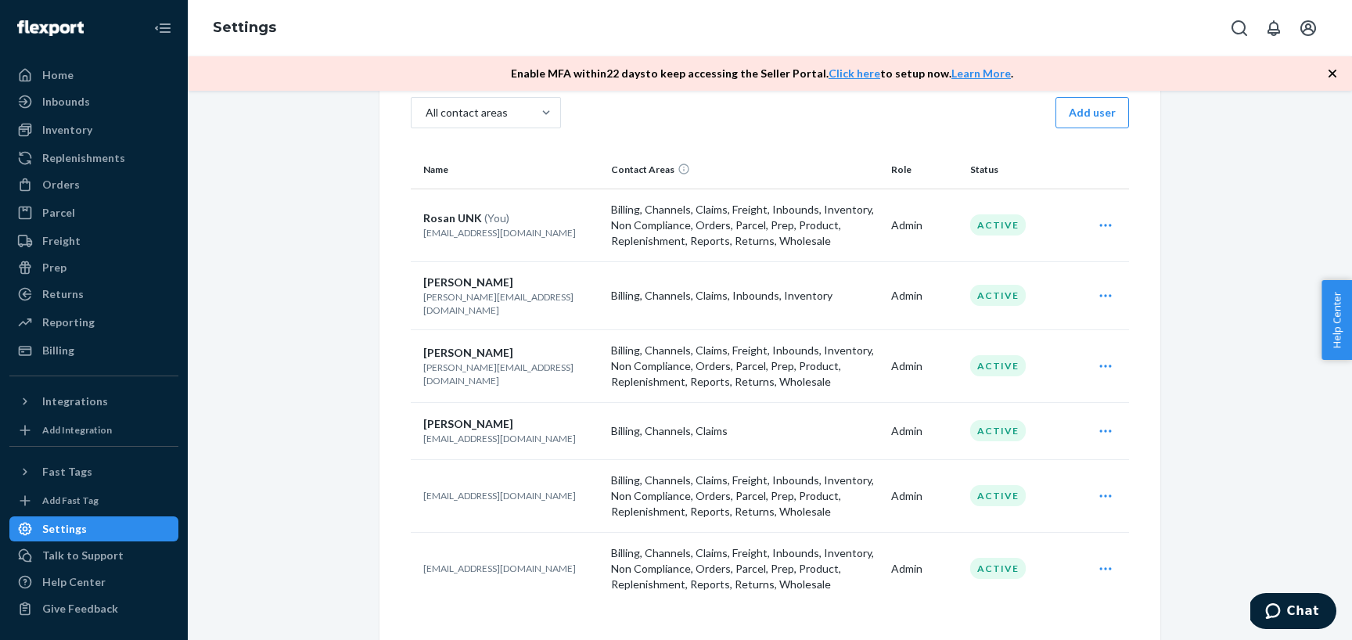
click at [1105, 288] on icon "Open user actions" at bounding box center [1106, 296] width 16 height 16
click at [821, 295] on p "Billing, Channels, Claims, Inbounds, Inventory" at bounding box center [745, 296] width 268 height 16
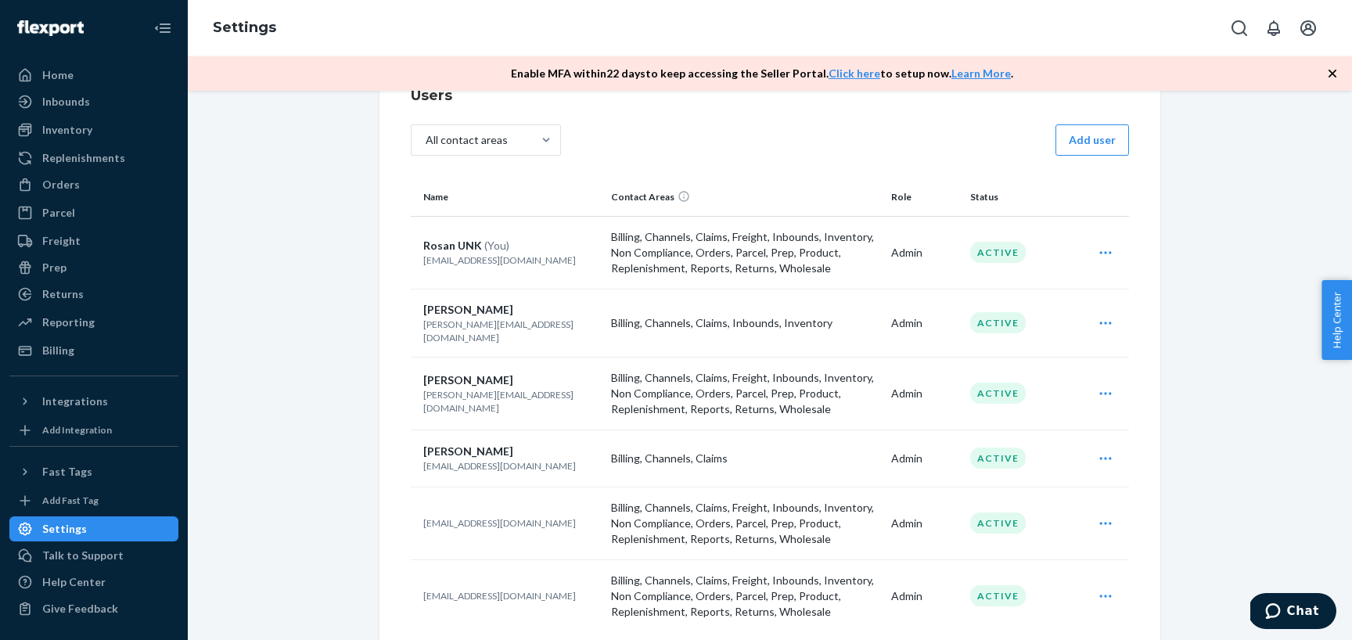
scroll to position [111, 0]
click at [1101, 314] on icon "Open user actions" at bounding box center [1106, 322] width 16 height 16
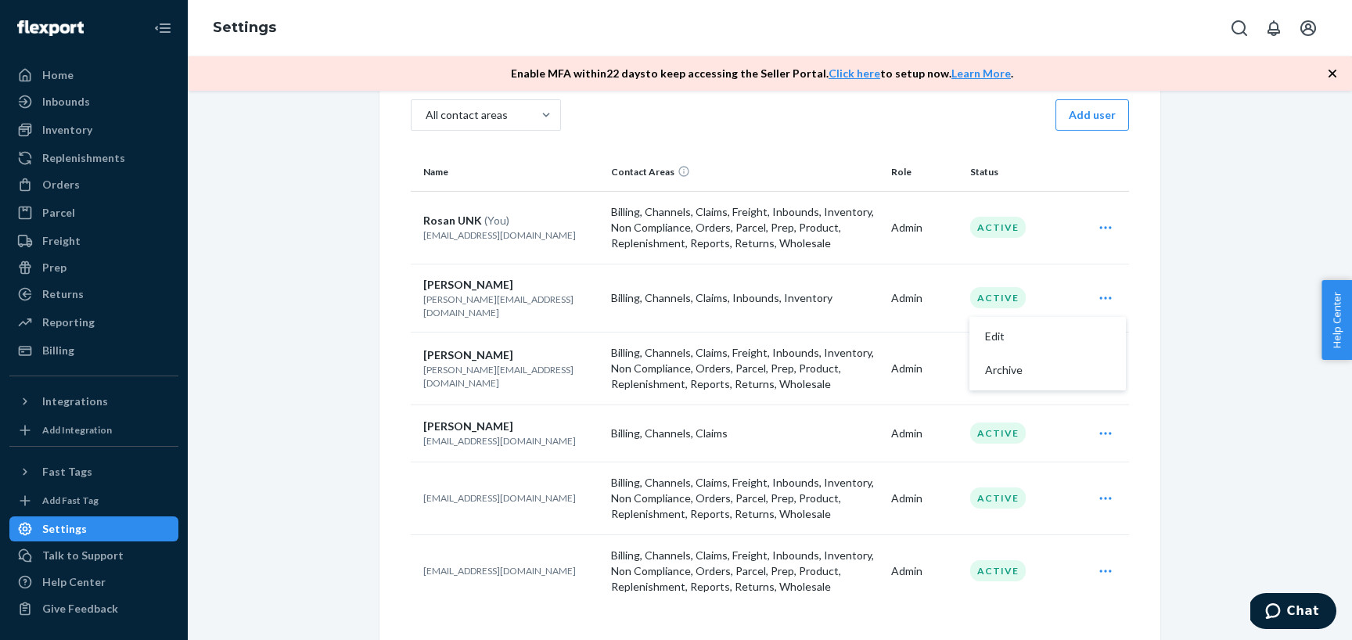
scroll to position [137, 0]
click at [1048, 364] on span "Archive" at bounding box center [1033, 367] width 97 height 11
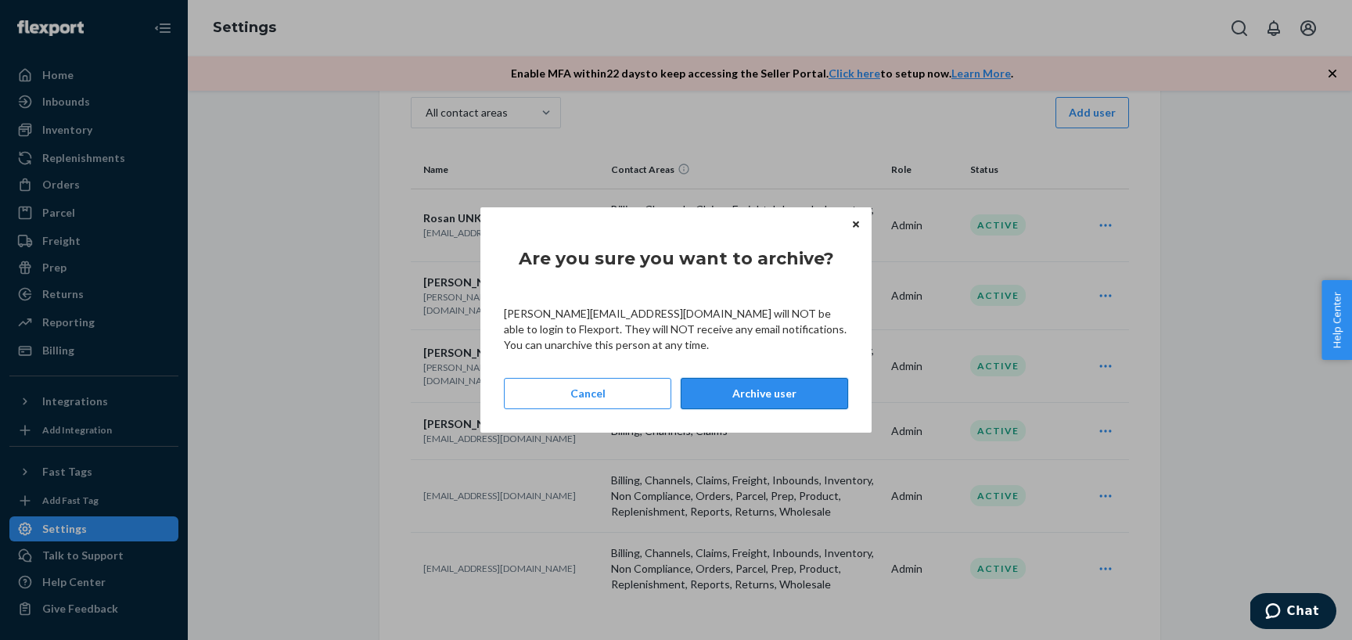
click at [768, 393] on button "Archive user" at bounding box center [764, 393] width 167 height 31
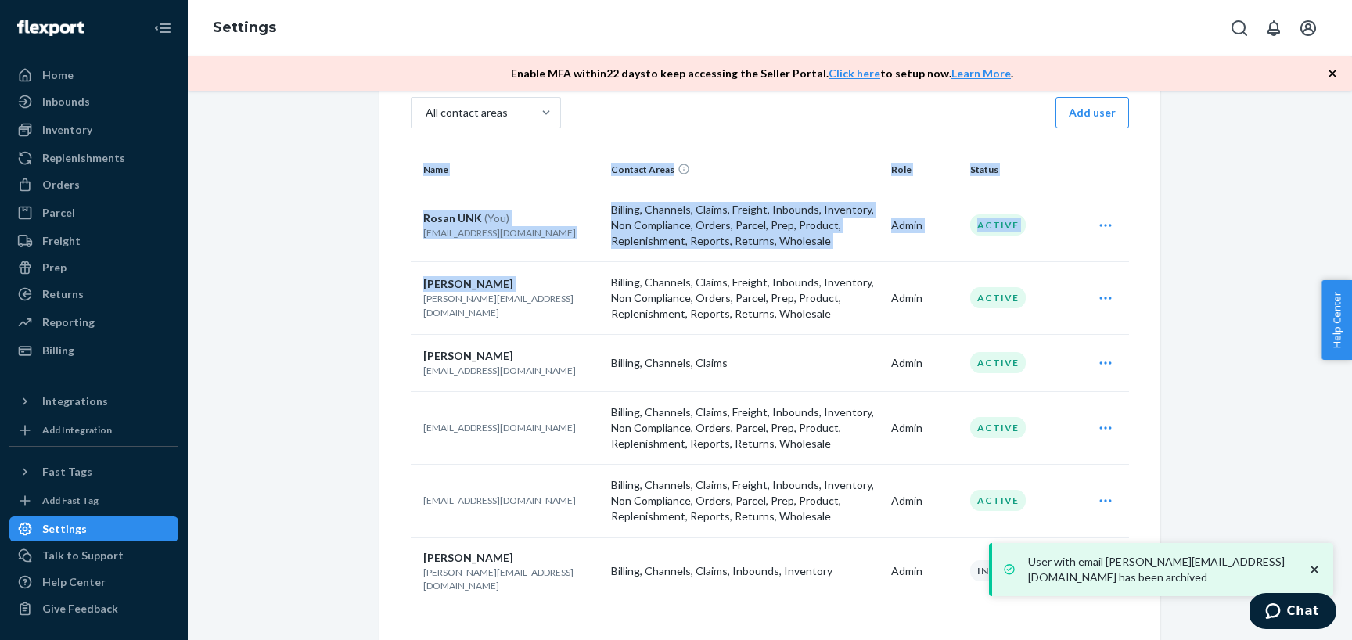
drag, startPoint x: 545, startPoint y: 300, endPoint x: 514, endPoint y: 302, distance: 31.4
click at [408, 301] on div "Users All contact areas Add user Name Contact Areas Role Status Rosan UNK (You)…" at bounding box center [769, 339] width 781 height 625
click at [514, 302] on p "joe@iwdagency.com" at bounding box center [510, 305] width 175 height 27
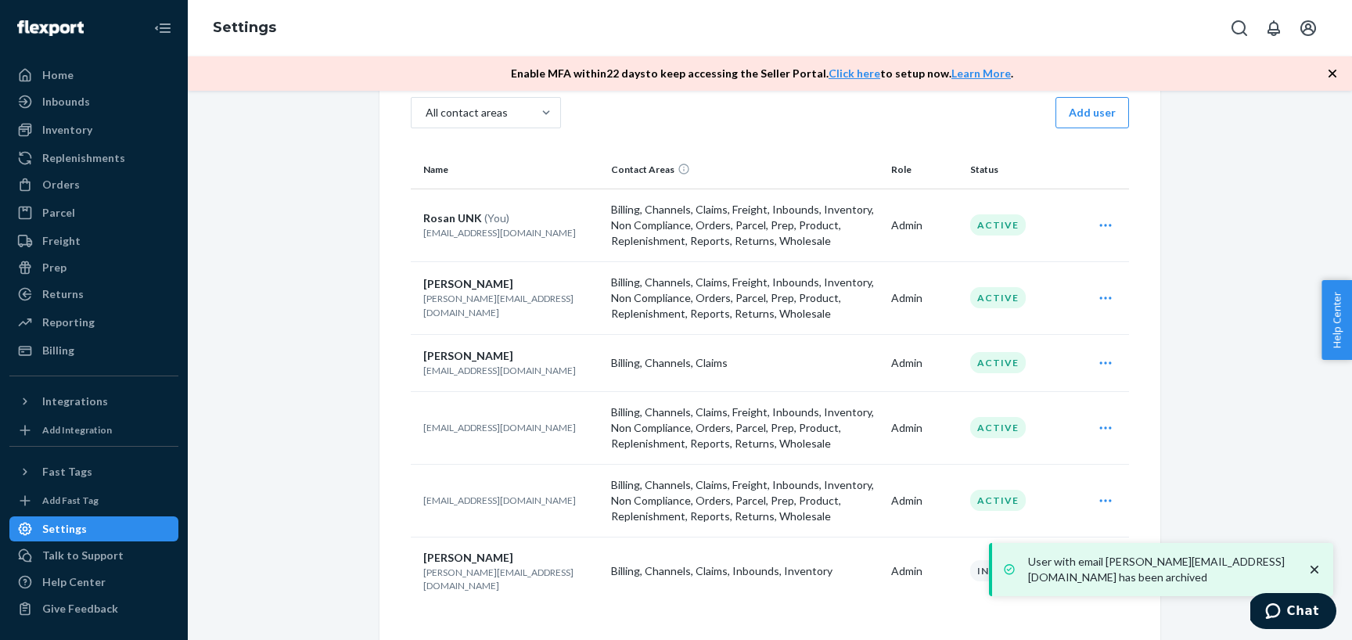
click at [525, 312] on td "Joe McFerrin joe@iwdagency.com" at bounding box center [508, 297] width 194 height 73
drag, startPoint x: 520, startPoint y: 311, endPoint x: 420, endPoint y: 311, distance: 100.2
click at [420, 311] on td "Joe McFerrin joe@iwdagency.com" at bounding box center [508, 297] width 194 height 73
copy p "joe@iwdagency.com"
click at [1094, 112] on button "Add user" at bounding box center [1092, 112] width 74 height 31
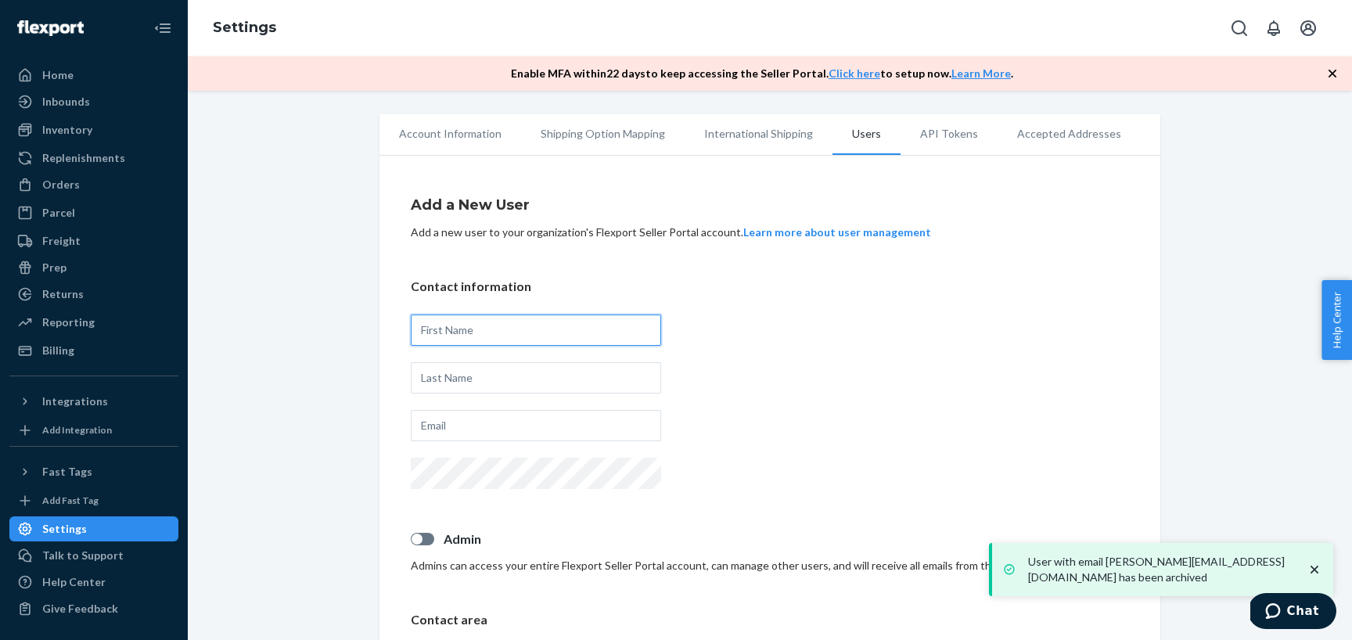
click at [547, 327] on input "text" at bounding box center [536, 330] width 250 height 31
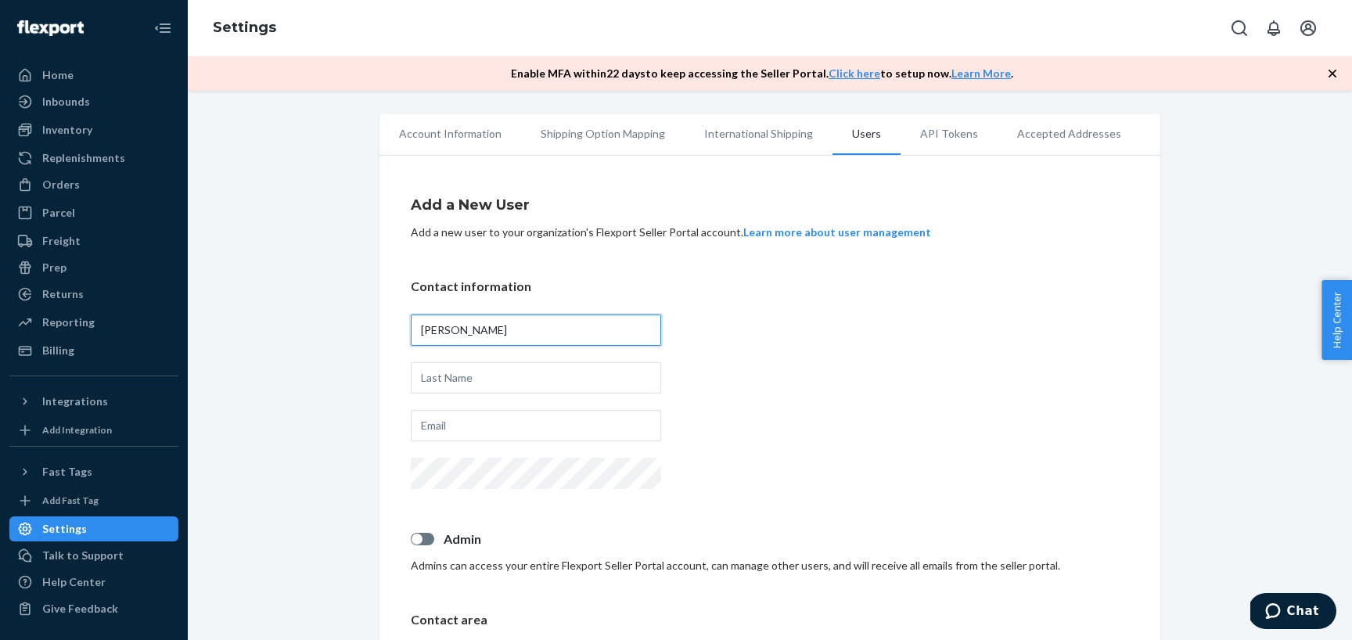
scroll to position [43, 0]
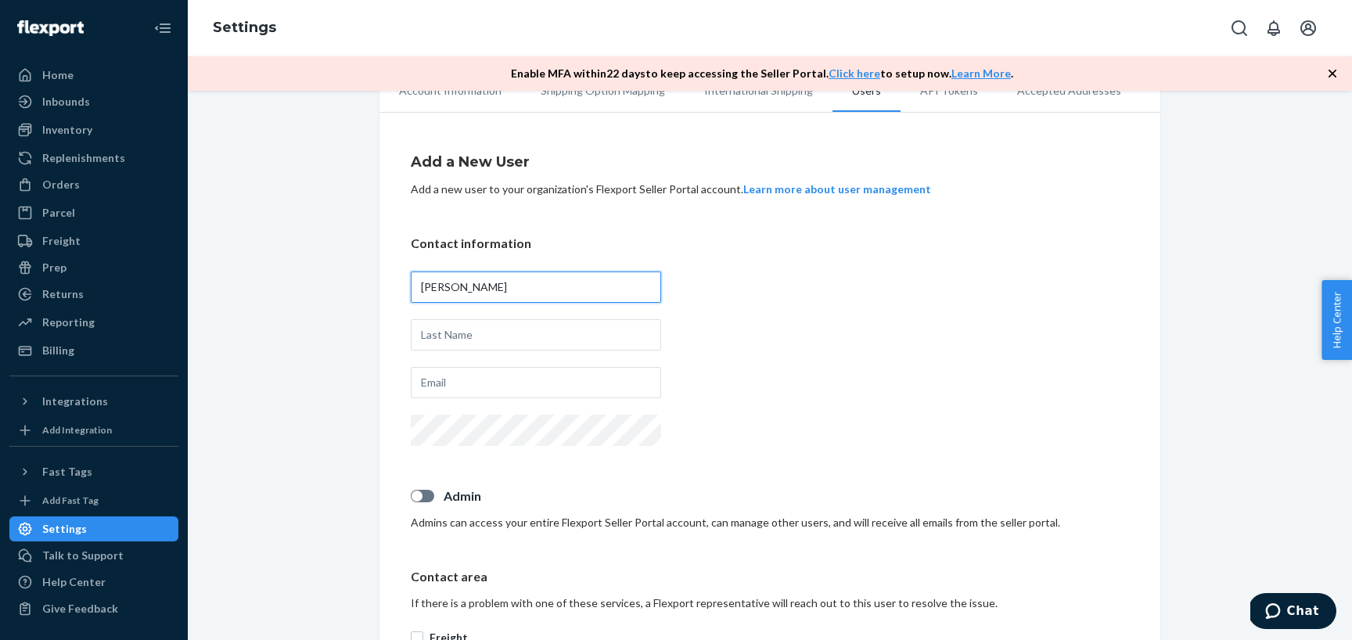
type input "Gabrielle"
click at [416, 497] on div at bounding box center [417, 496] width 11 height 11
checkbox input "true"
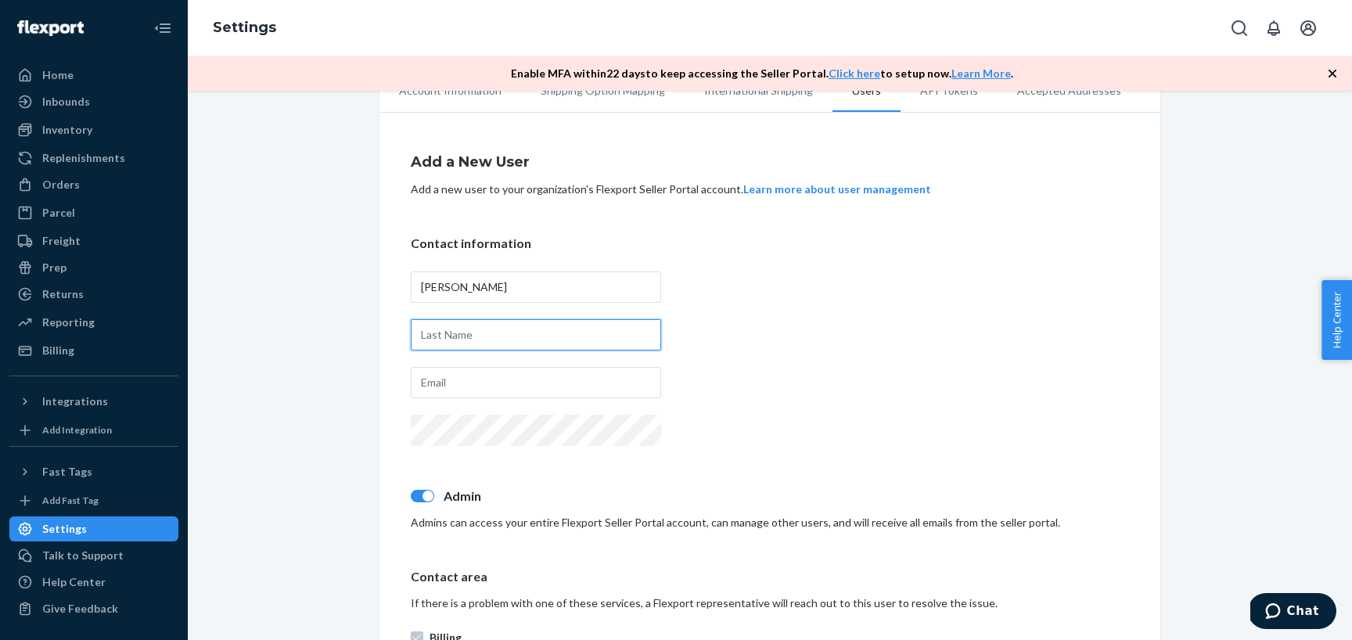
click at [510, 335] on input "text" at bounding box center [536, 334] width 250 height 31
type input "Hartmann"
click at [520, 377] on input "text" at bounding box center [536, 382] width 250 height 31
paste input "joe@iwdagency.com"
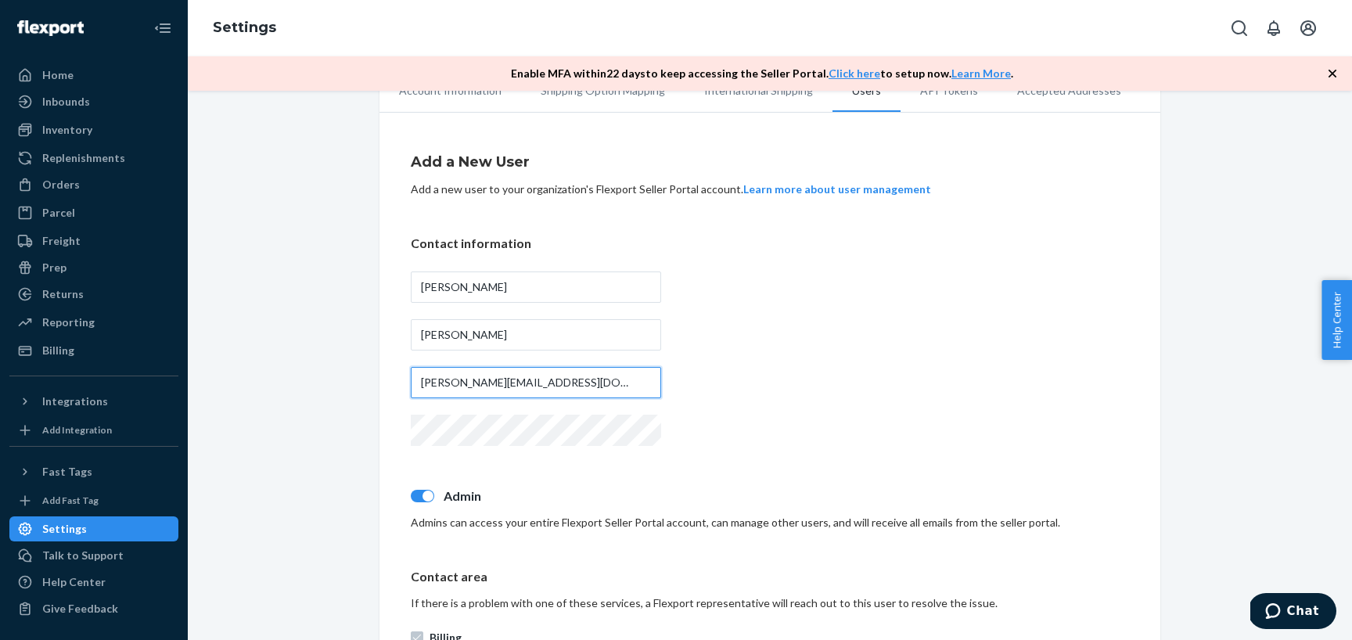
drag, startPoint x: 430, startPoint y: 383, endPoint x: 366, endPoint y: 384, distance: 64.2
click at [366, 384] on div "Account Information Shipping Option Mapping International Shipping Users API To…" at bounding box center [770, 649] width 1141 height 1156
type input "gabrielle@iwdagency.com"
click at [740, 414] on div "Contact information Gabrielle Hartmann gabrielle@iwdagency.com" at bounding box center [770, 342] width 718 height 215
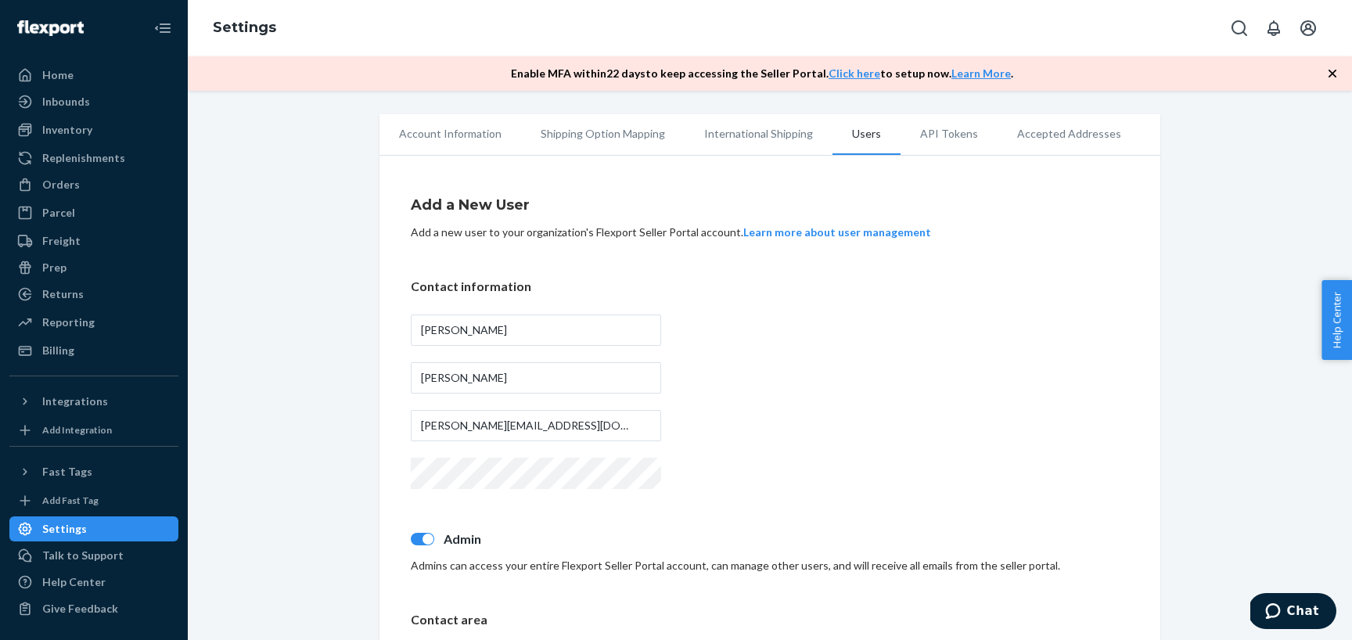
scroll to position [630, 0]
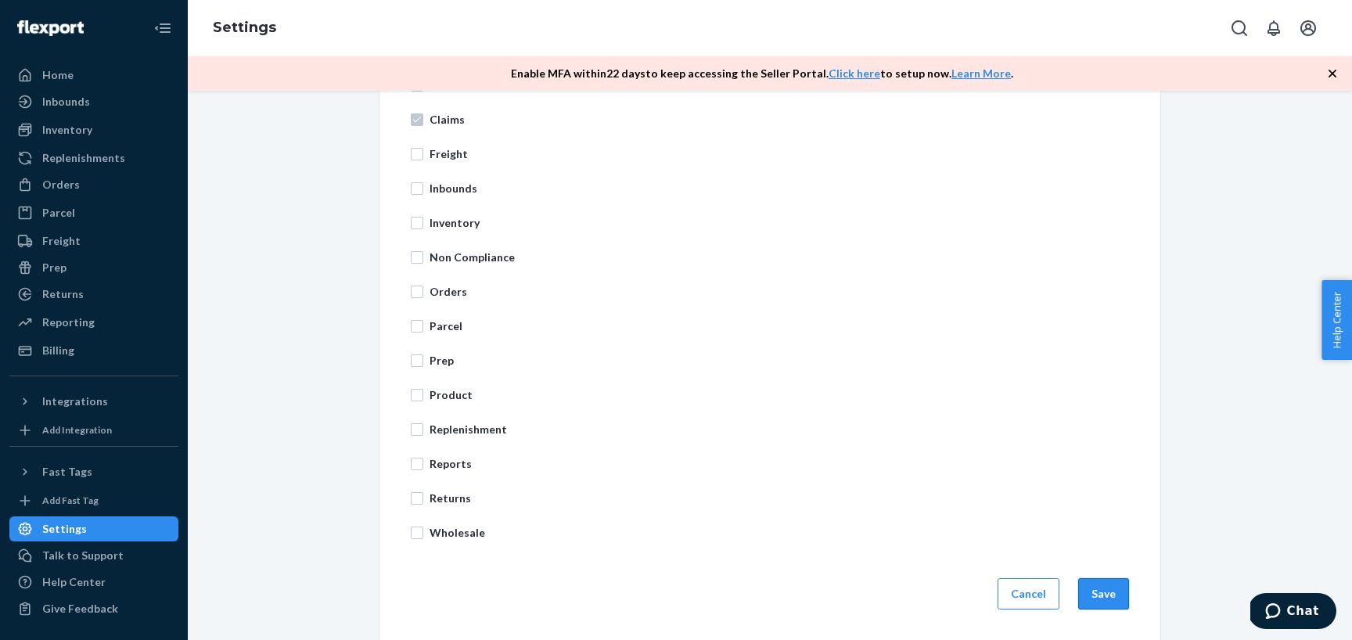
click at [1114, 588] on button "Save" at bounding box center [1103, 593] width 51 height 31
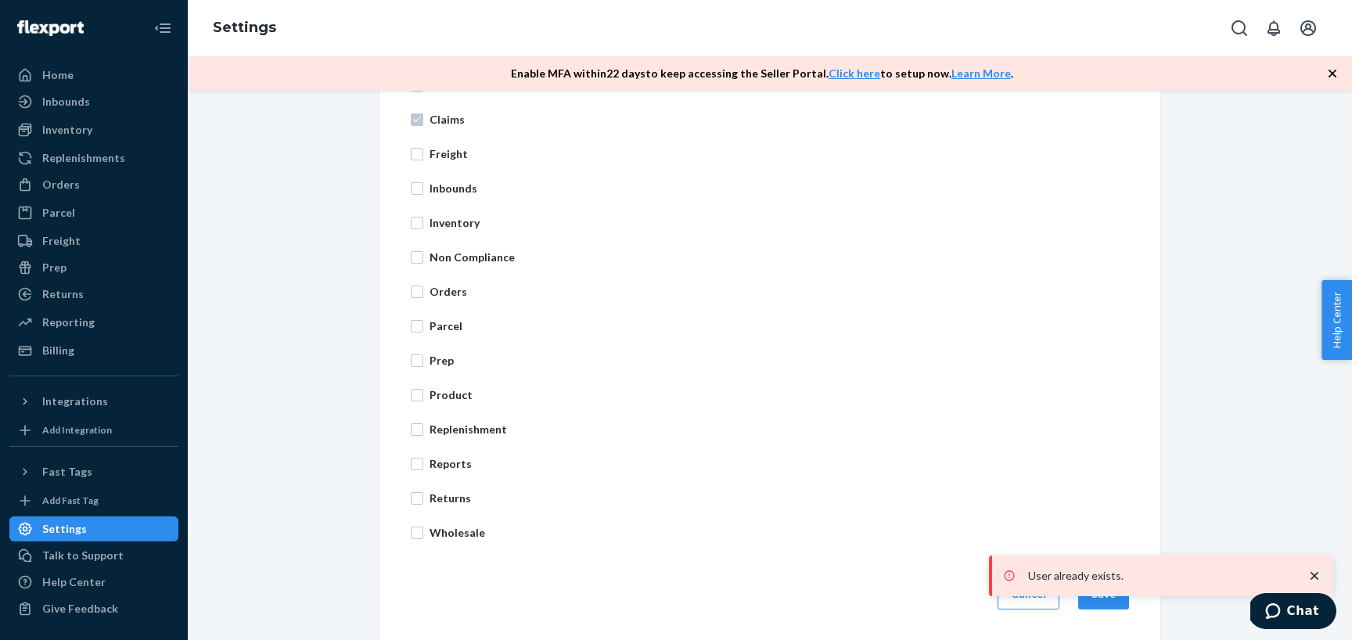
click at [1311, 572] on icon "close toast" at bounding box center [1315, 576] width 8 height 8
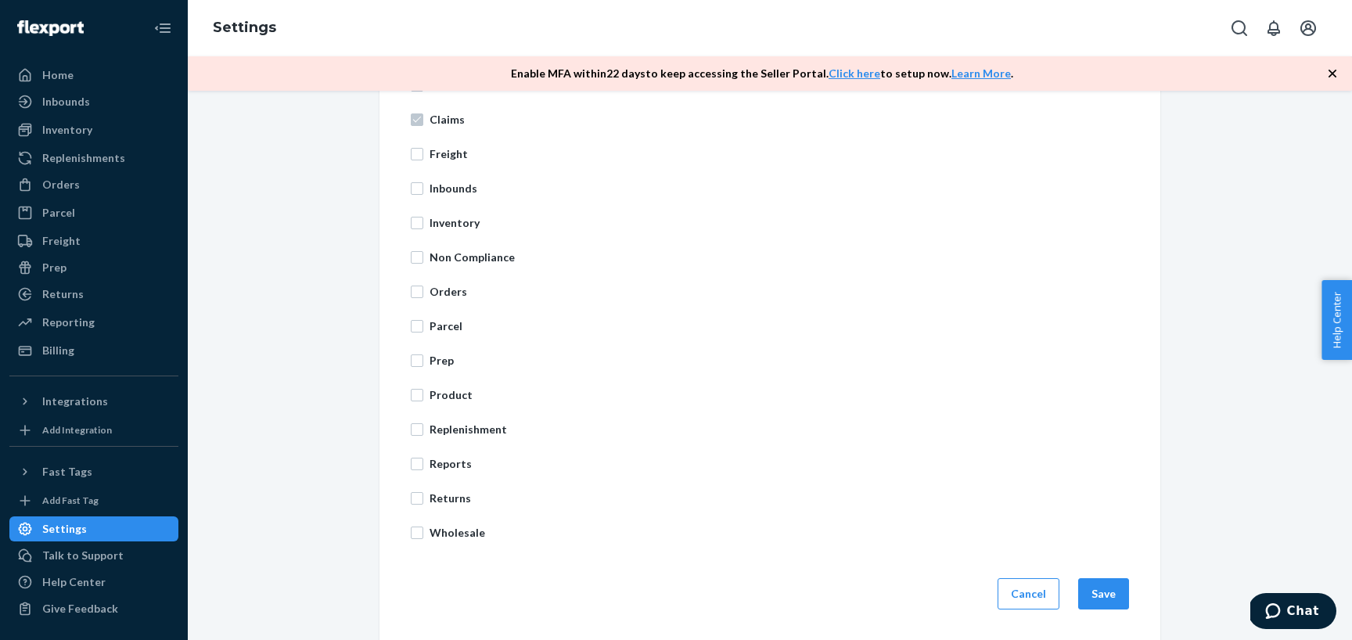
click at [1106, 595] on div "User already exists." at bounding box center [1161, 576] width 344 height 41
click at [1109, 597] on button "Save" at bounding box center [1103, 593] width 51 height 31
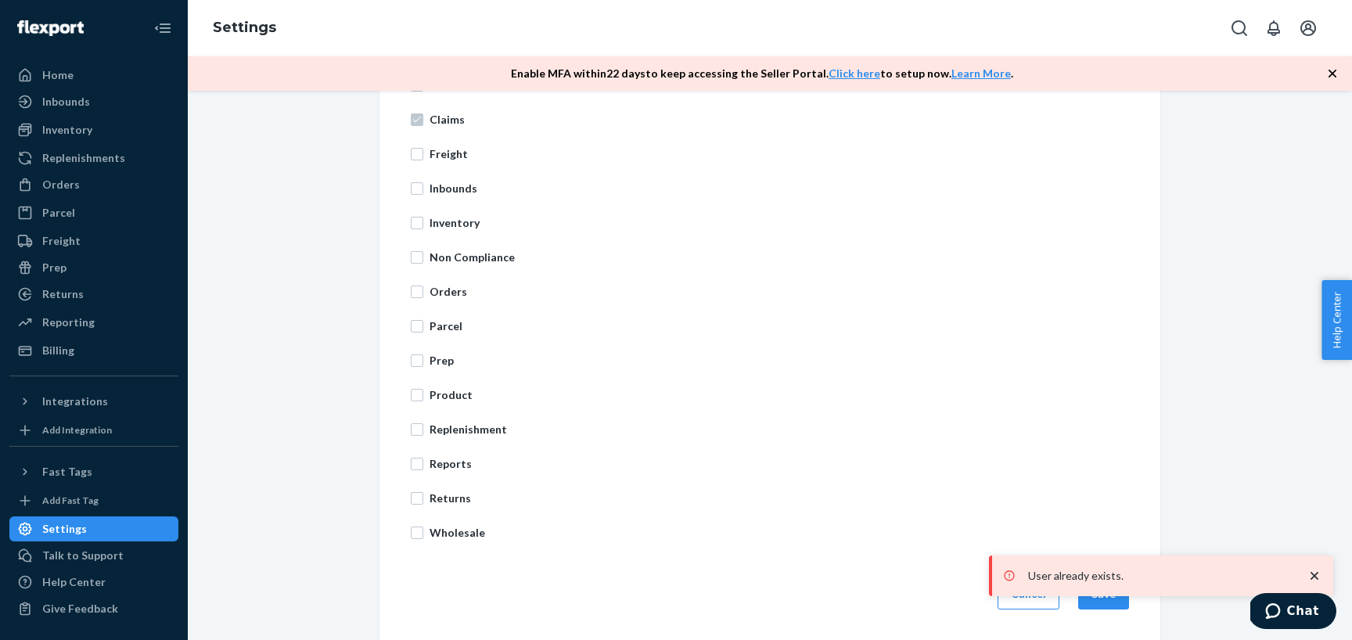
scroll to position [0, 0]
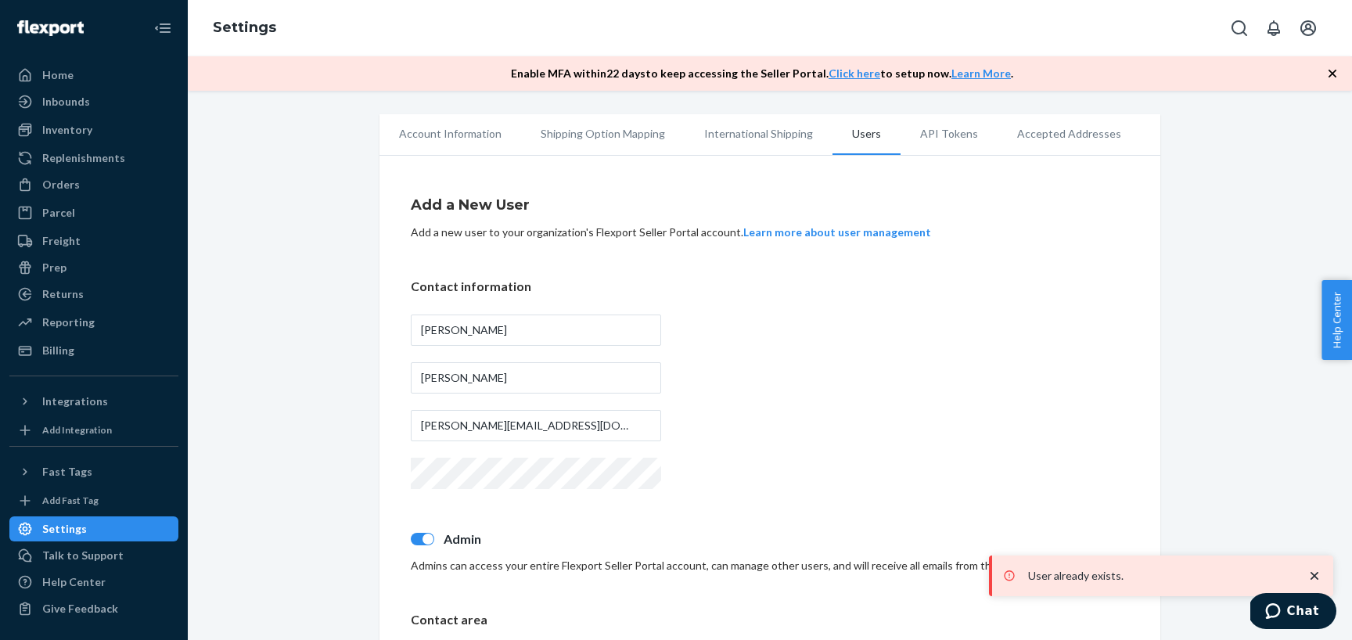
click at [863, 142] on li "Users" at bounding box center [866, 134] width 68 height 41
click at [135, 532] on div "Settings" at bounding box center [94, 529] width 166 height 22
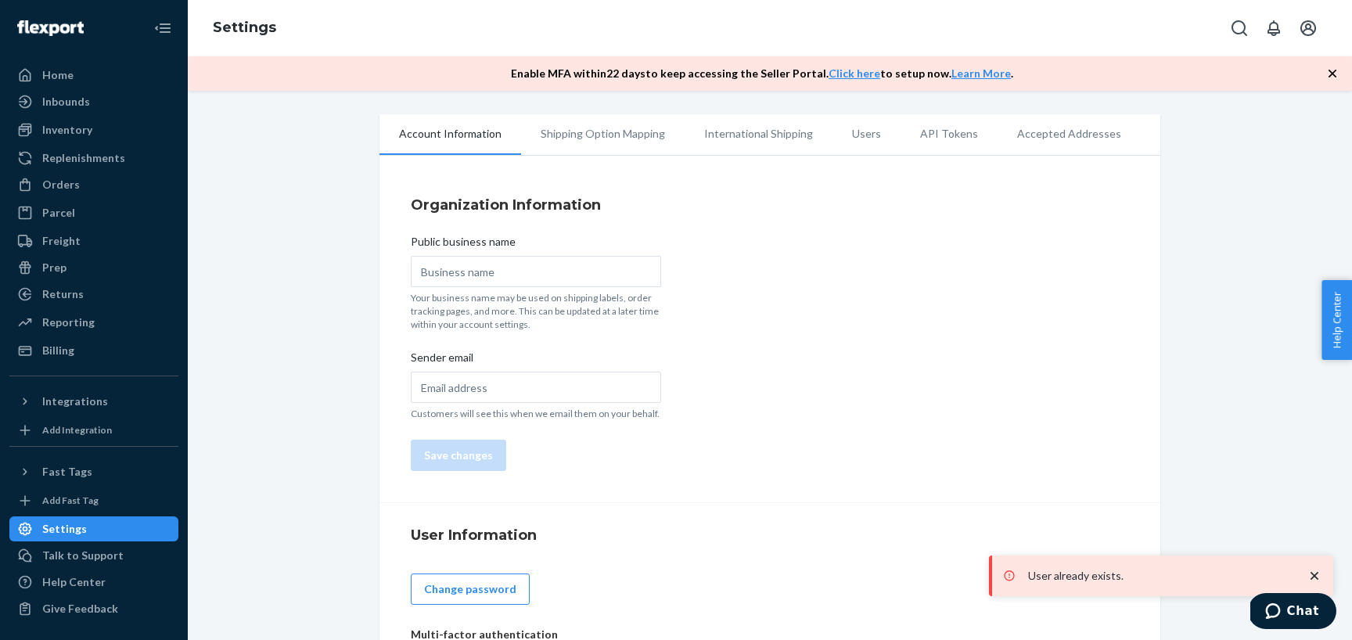
click at [838, 135] on li "Users" at bounding box center [866, 133] width 68 height 39
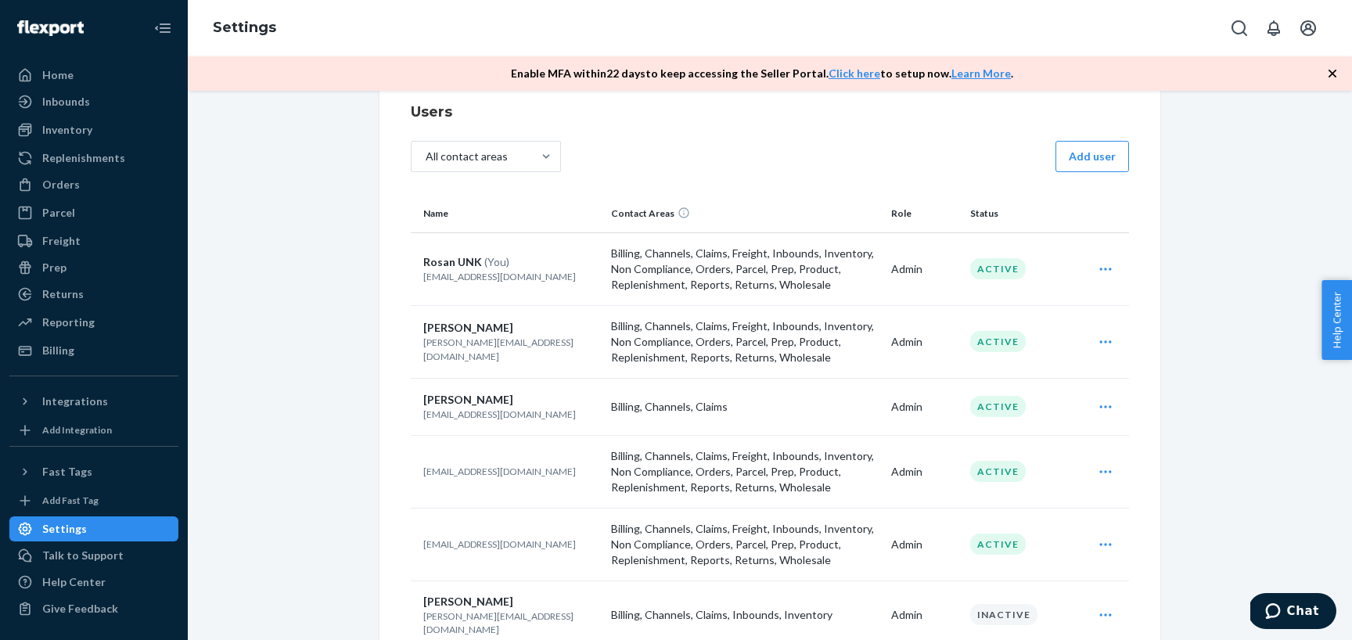
scroll to position [137, 0]
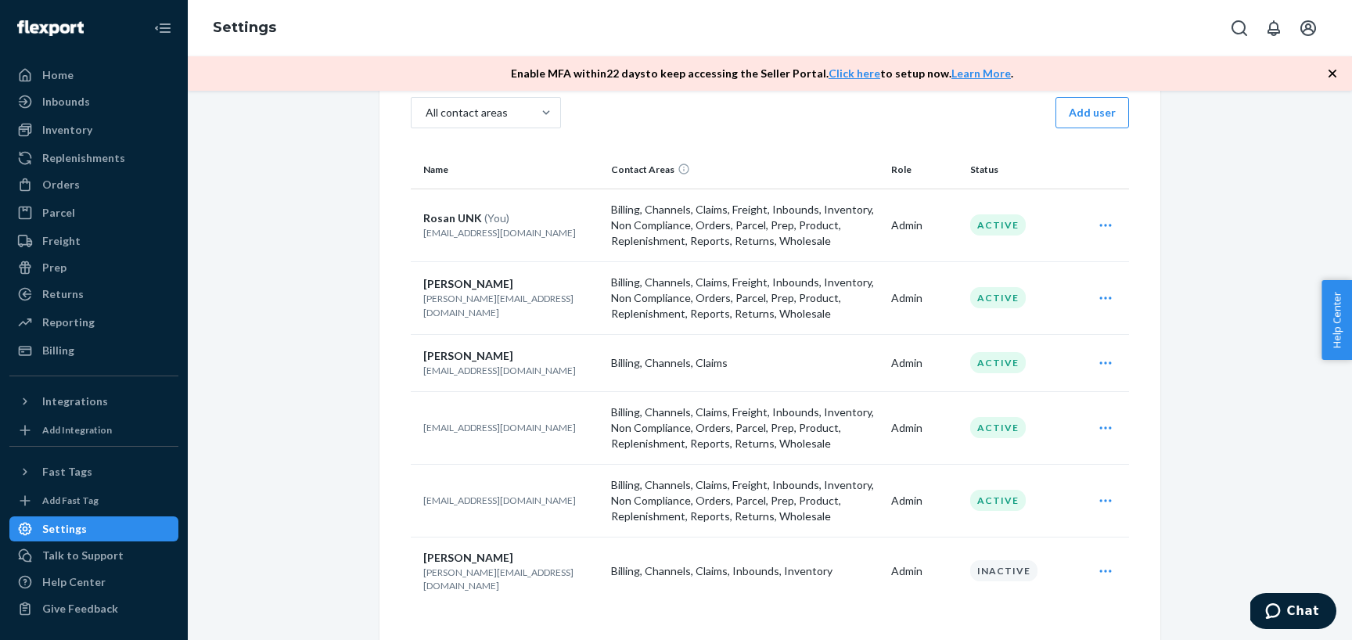
click at [1095, 569] on div "Unarchive" at bounding box center [1105, 571] width 41 height 31
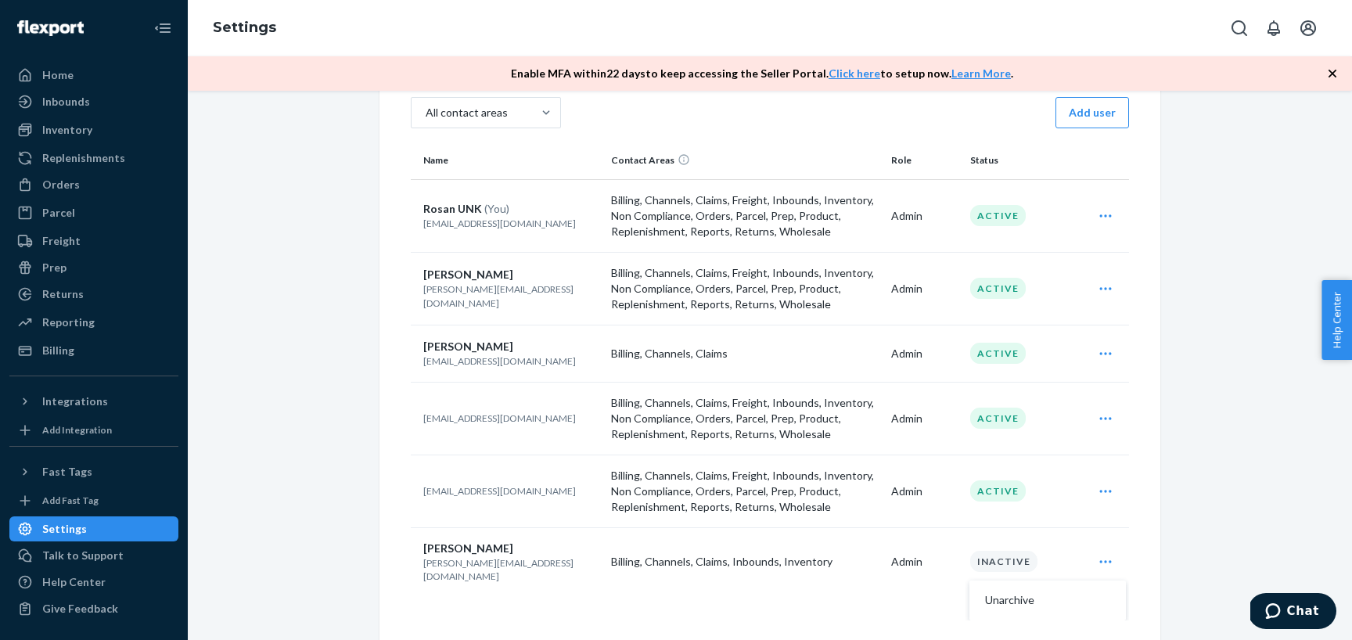
click at [885, 566] on td "Admin" at bounding box center [924, 561] width 79 height 68
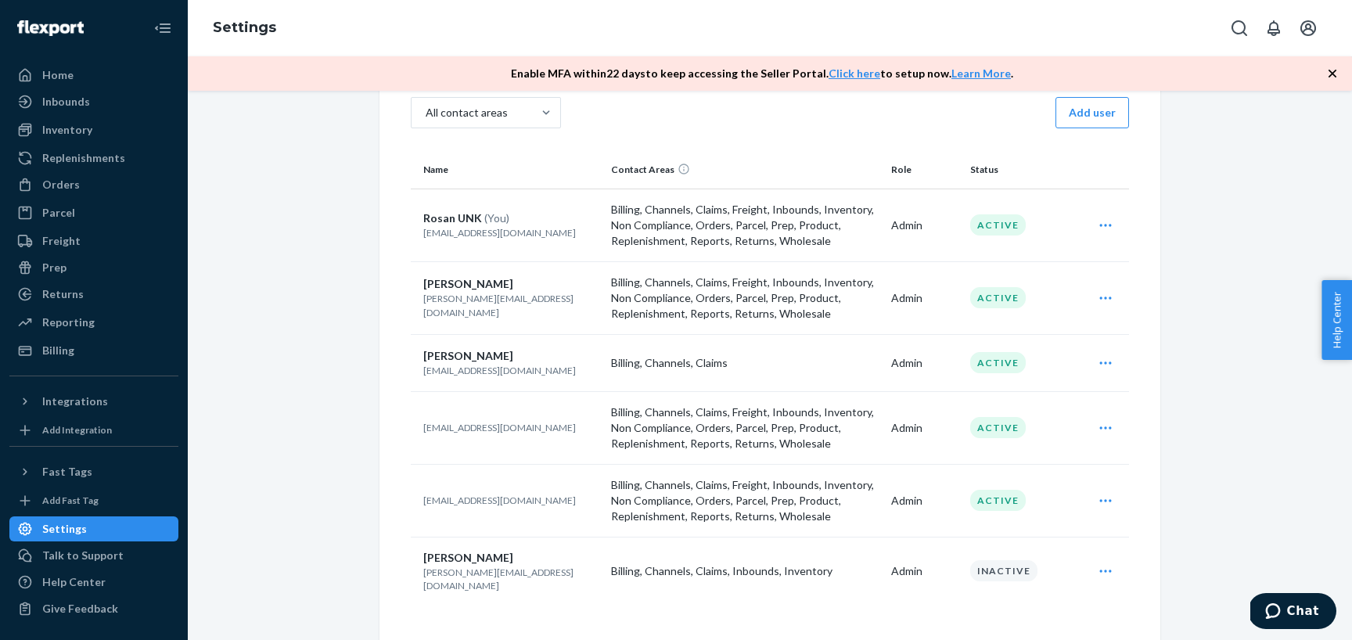
click at [1103, 567] on icon "Open user actions" at bounding box center [1106, 571] width 16 height 16
click at [1010, 604] on span "Unarchive" at bounding box center [1033, 609] width 97 height 11
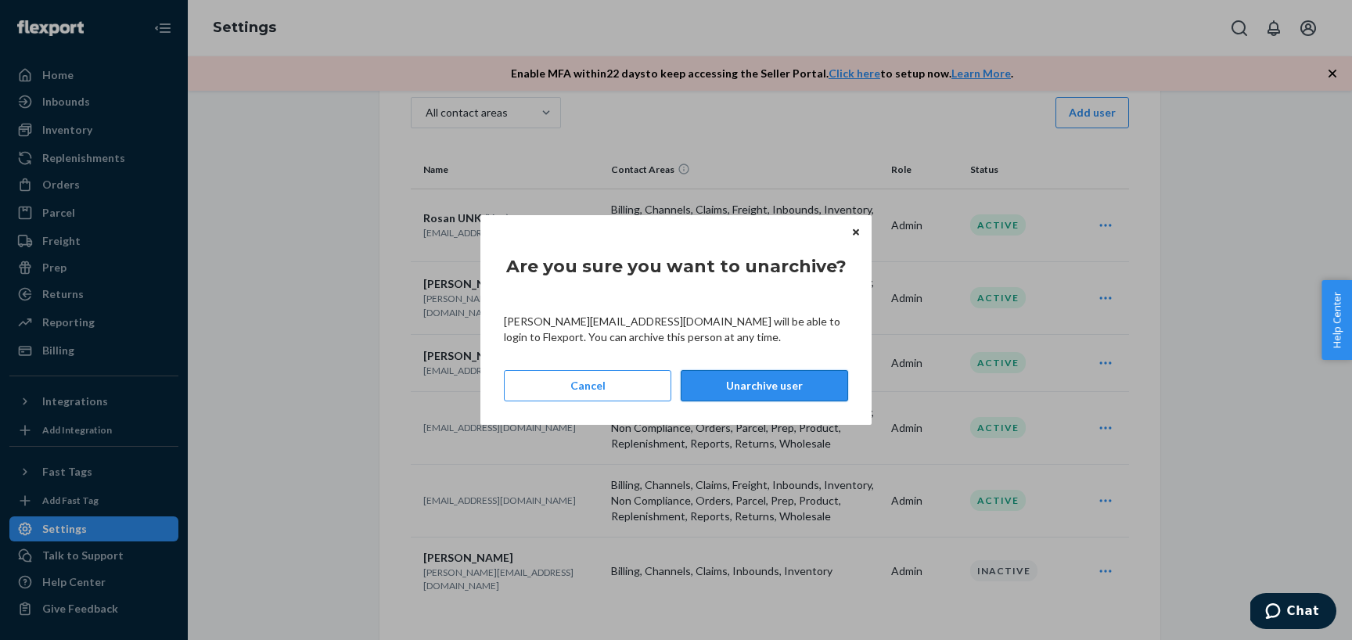
click at [776, 392] on button "Unarchive user" at bounding box center [764, 385] width 167 height 31
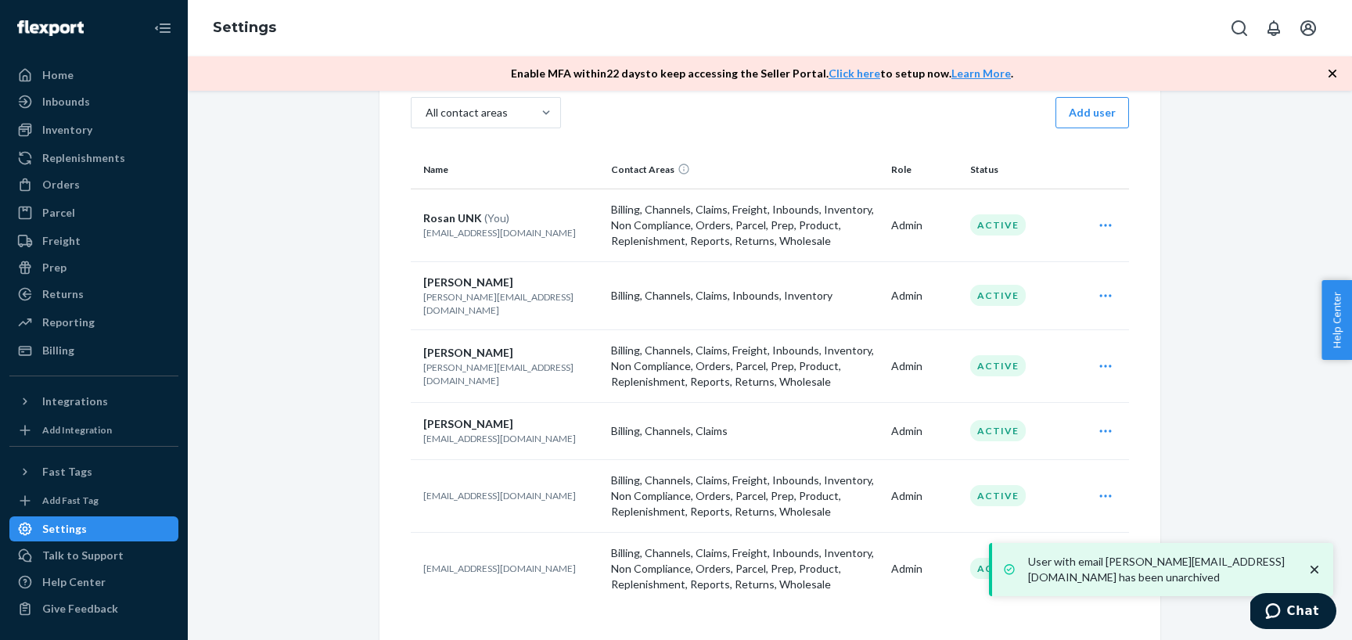
click at [1315, 570] on icon "close toast" at bounding box center [1315, 570] width 8 height 8
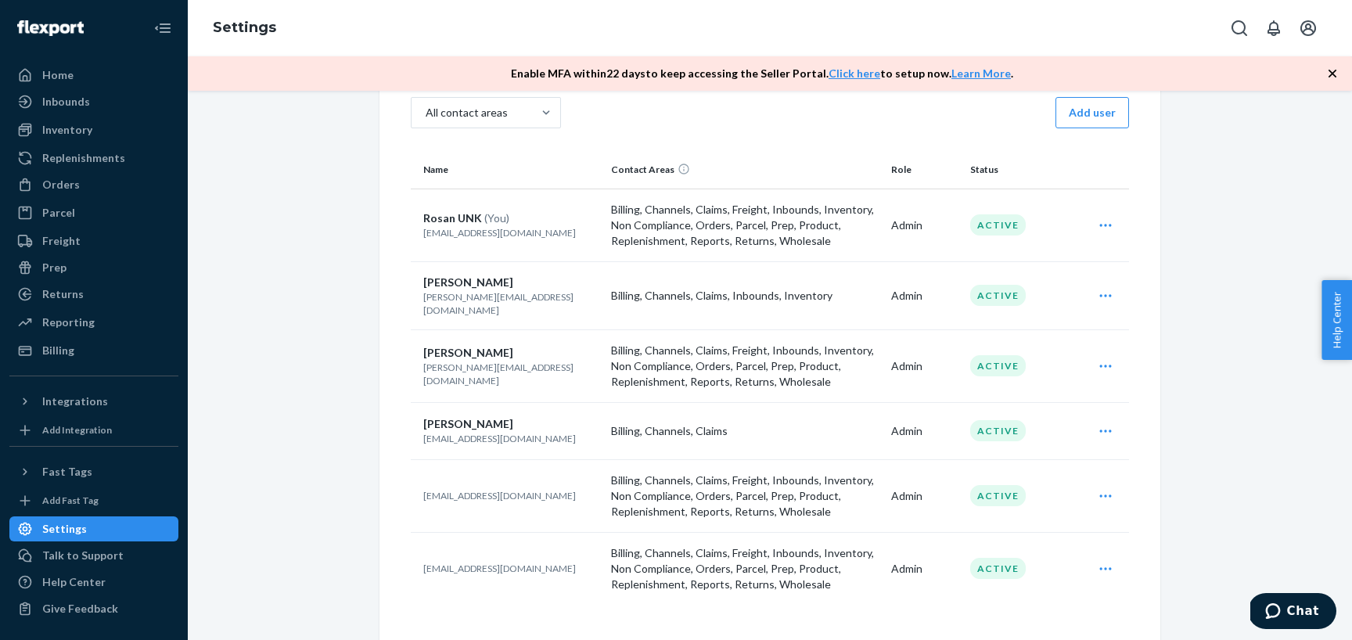
click at [1106, 297] on div "Edit Archive" at bounding box center [1105, 295] width 41 height 31
click at [1057, 333] on span "Edit" at bounding box center [1033, 334] width 97 height 11
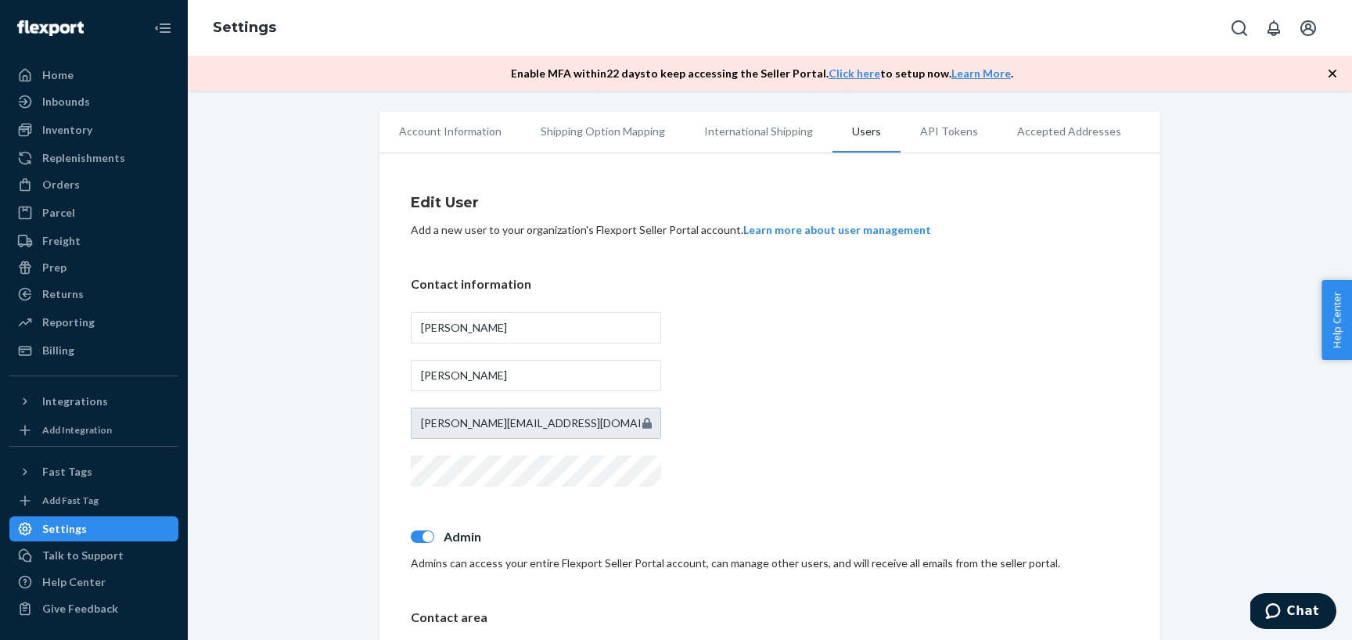
scroll to position [24, 0]
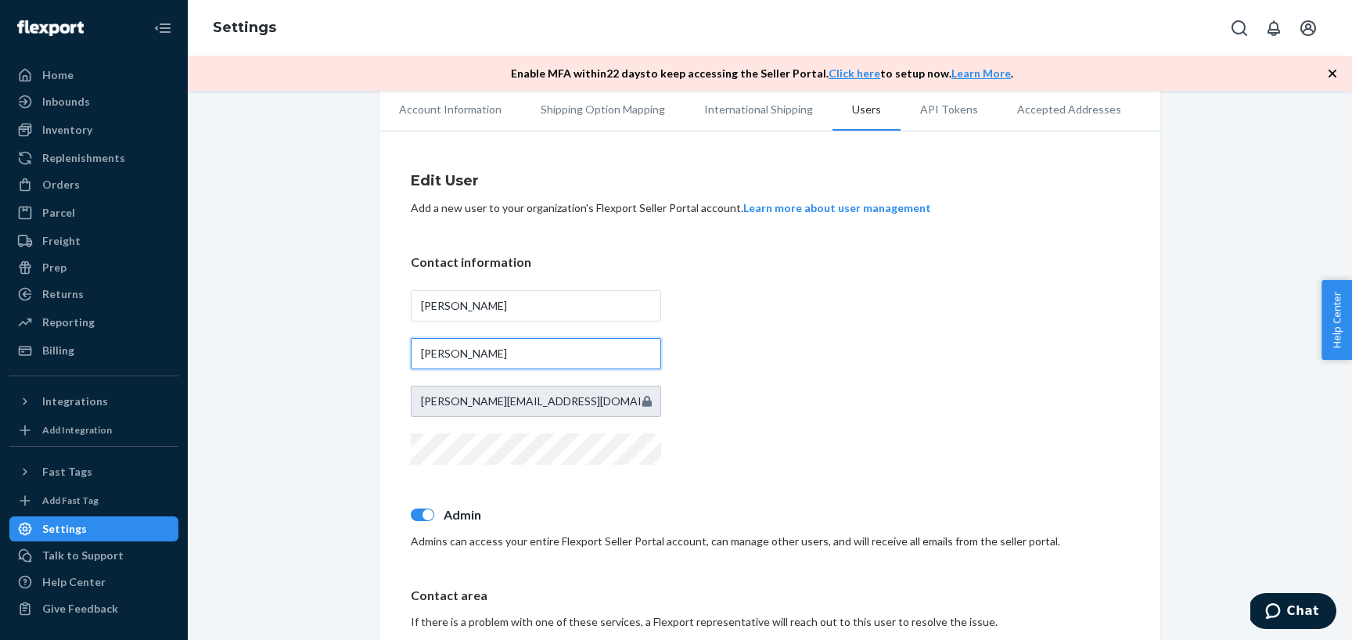
click at [494, 357] on input "Hartmann" at bounding box center [536, 353] width 250 height 31
type input "Hartman"
click at [904, 378] on div "Contact information Gabrielle Hartman gabrielle@iwdagency.com" at bounding box center [770, 361] width 718 height 215
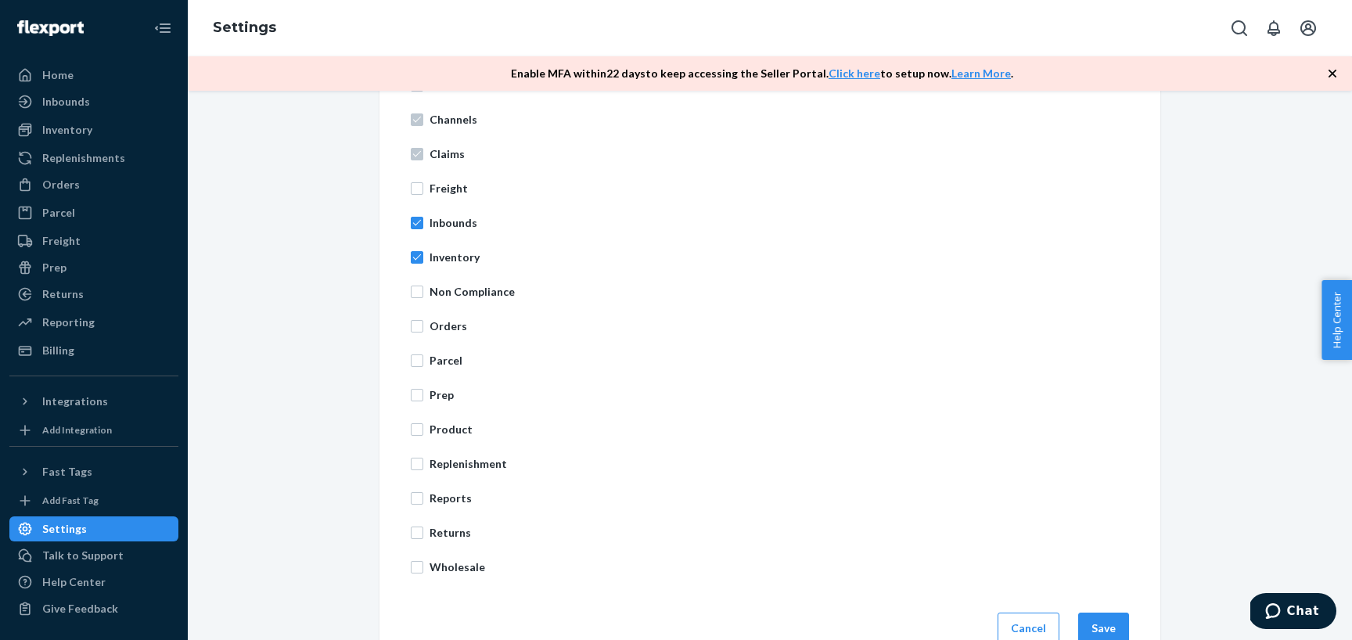
scroll to position [630, 0]
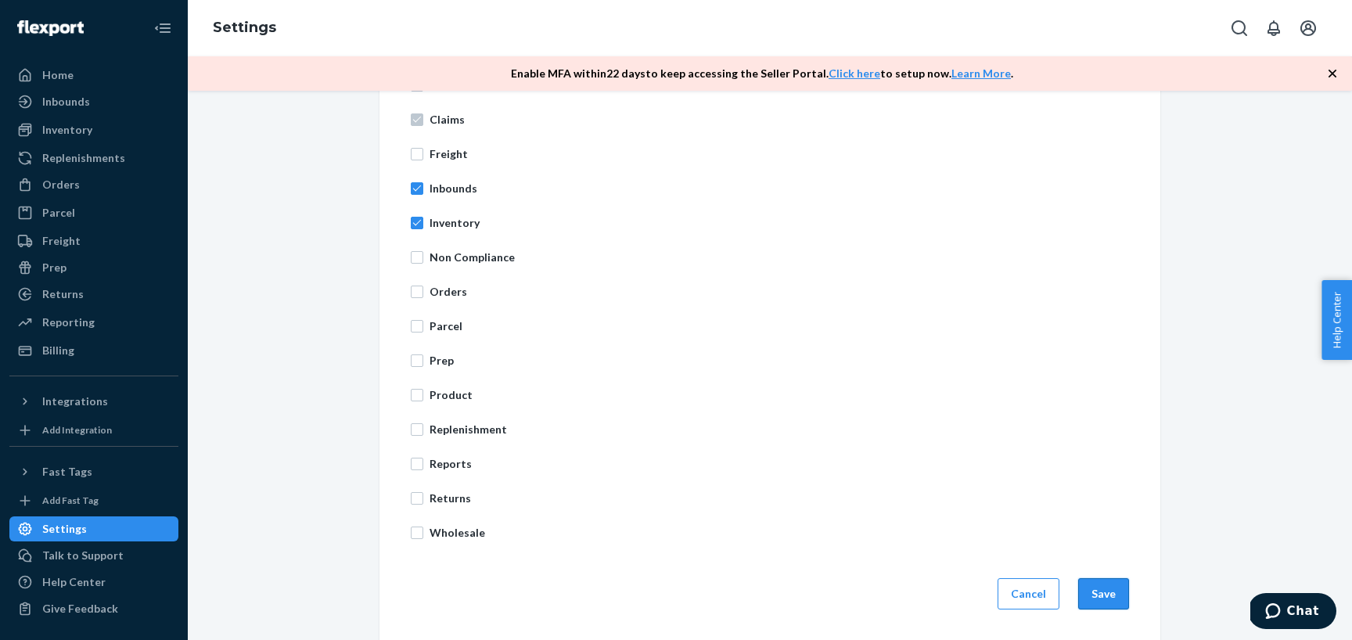
click at [1115, 585] on button "Save" at bounding box center [1103, 593] width 51 height 31
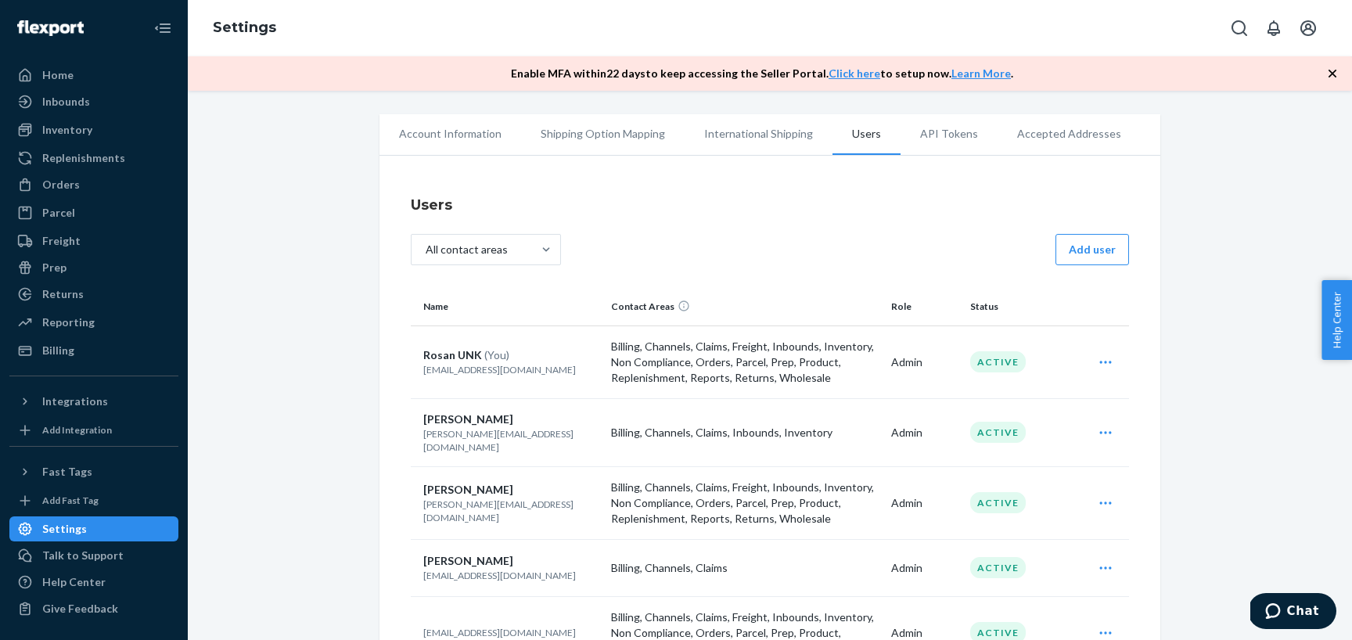
click at [1105, 434] on div "Edit Archive" at bounding box center [1105, 432] width 41 height 31
click at [1176, 436] on div "Account Information Shipping Option Mapping International Shipping Users API To…" at bounding box center [770, 451] width 1141 height 674
click at [81, 336] on div "Reporting Reports Analytics" at bounding box center [93, 323] width 169 height 27
click at [75, 355] on div "Billing" at bounding box center [94, 351] width 166 height 22
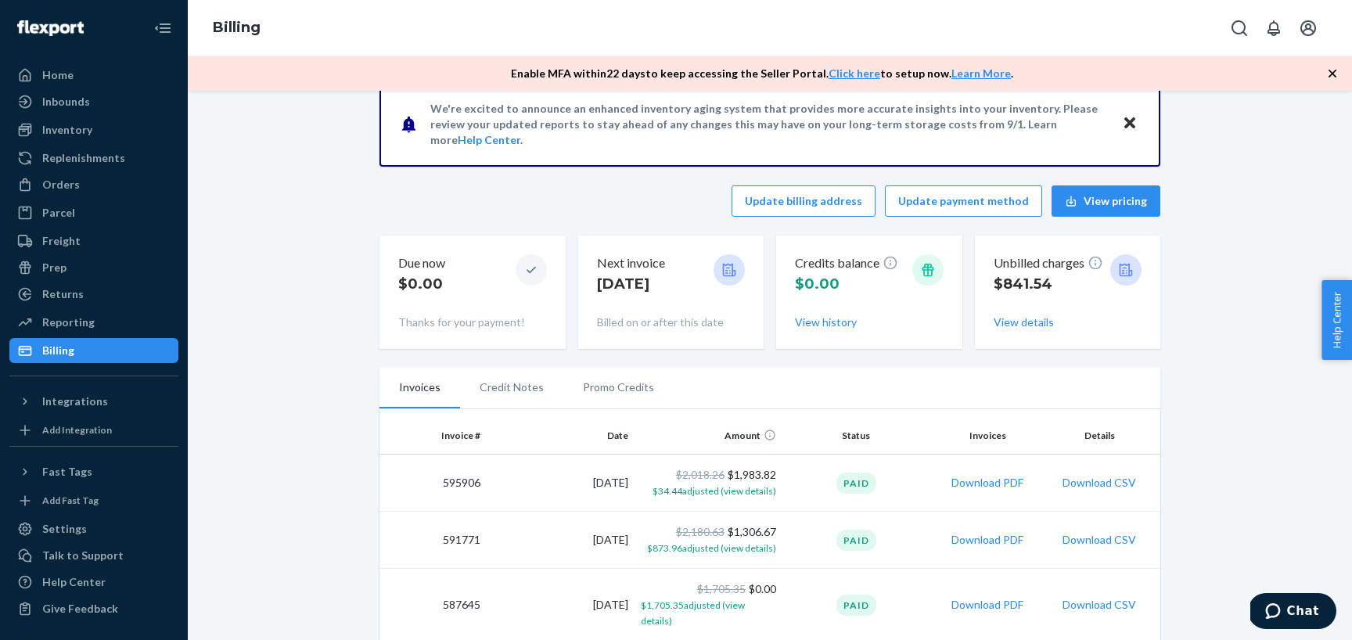
scroll to position [39, 0]
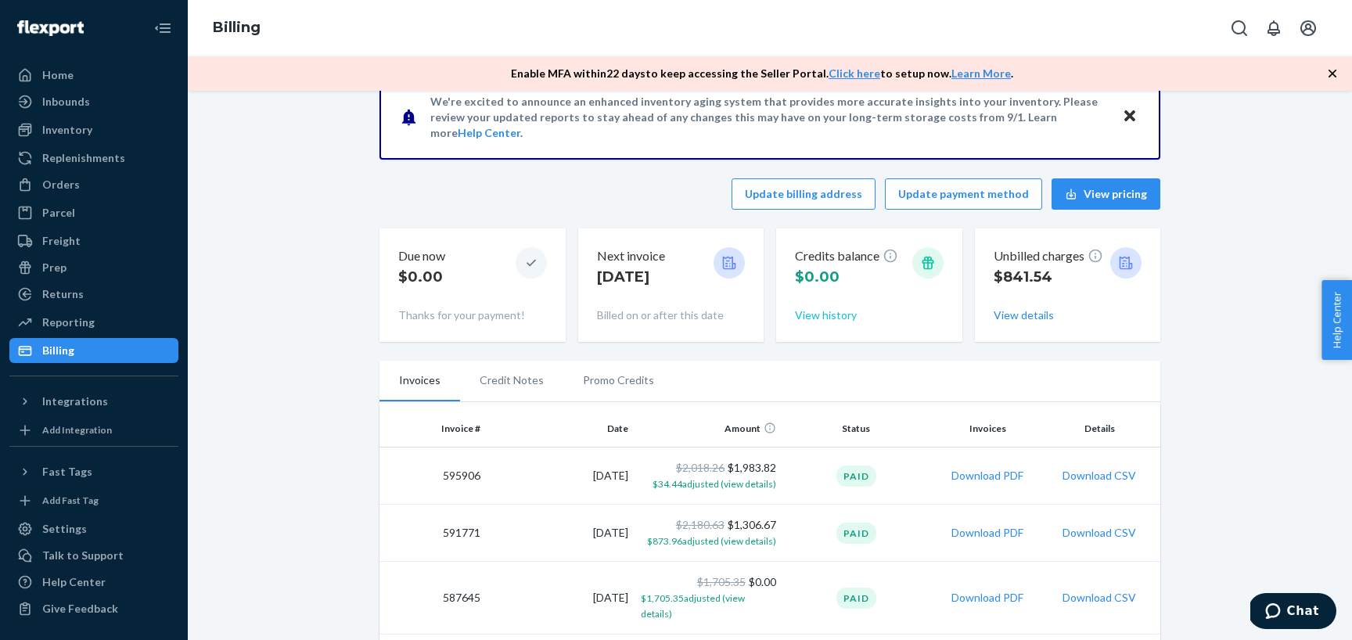
click at [832, 319] on button "View history" at bounding box center [826, 315] width 62 height 16
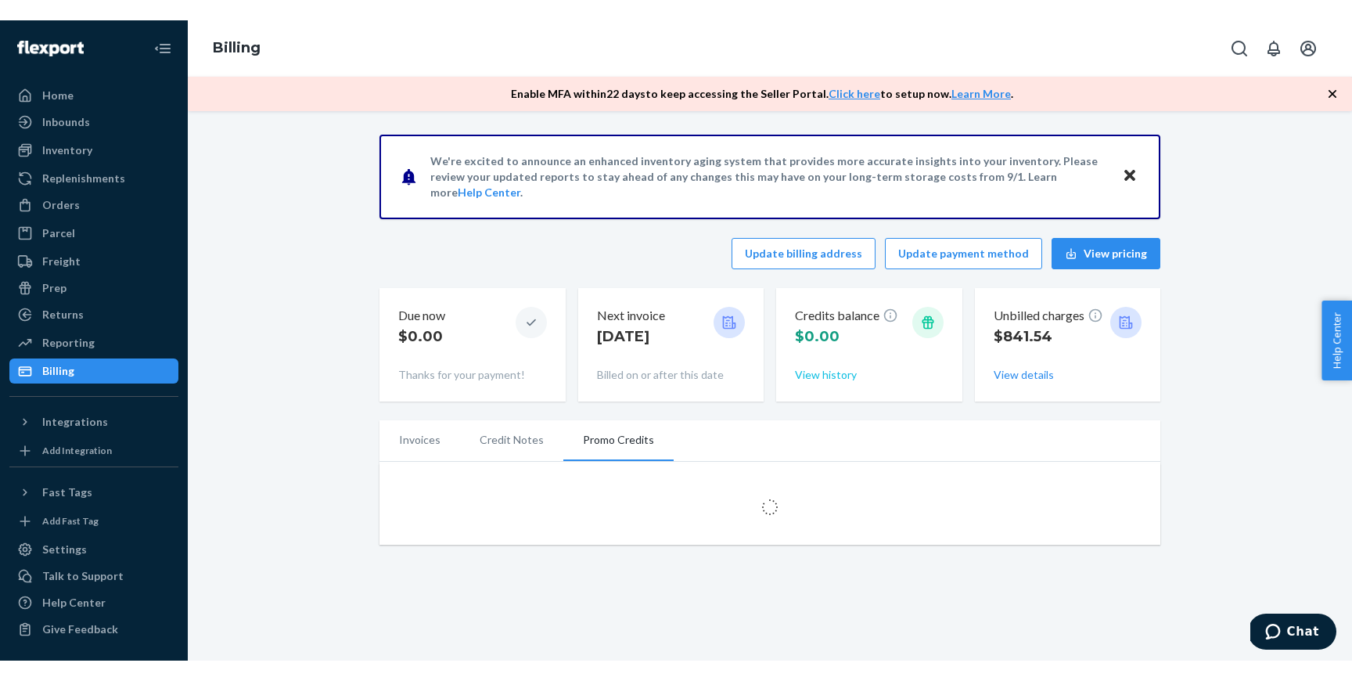
scroll to position [0, 0]
